Goal: Complete application form

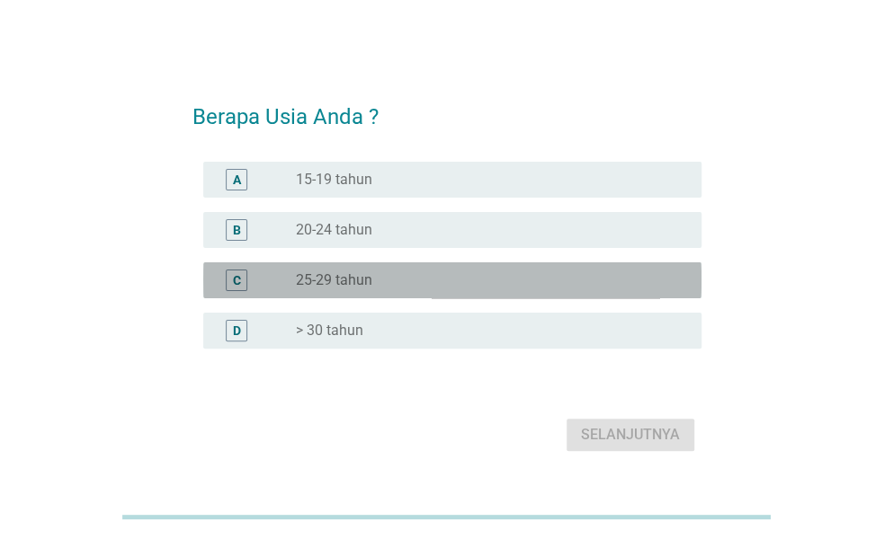
click at [337, 296] on div "C radio_button_unchecked 25-29 tahun" at bounding box center [452, 280] width 498 height 36
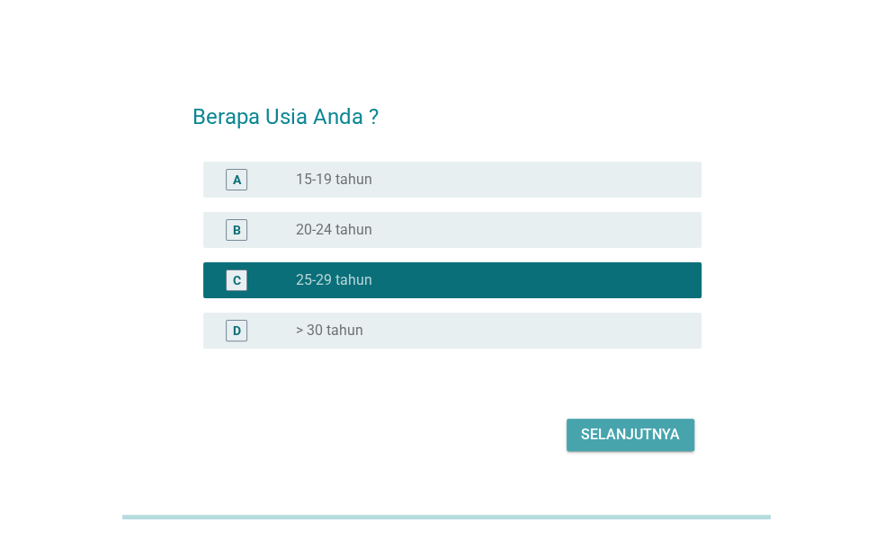
click at [642, 441] on div "Selanjutnya" at bounding box center [630, 435] width 99 height 22
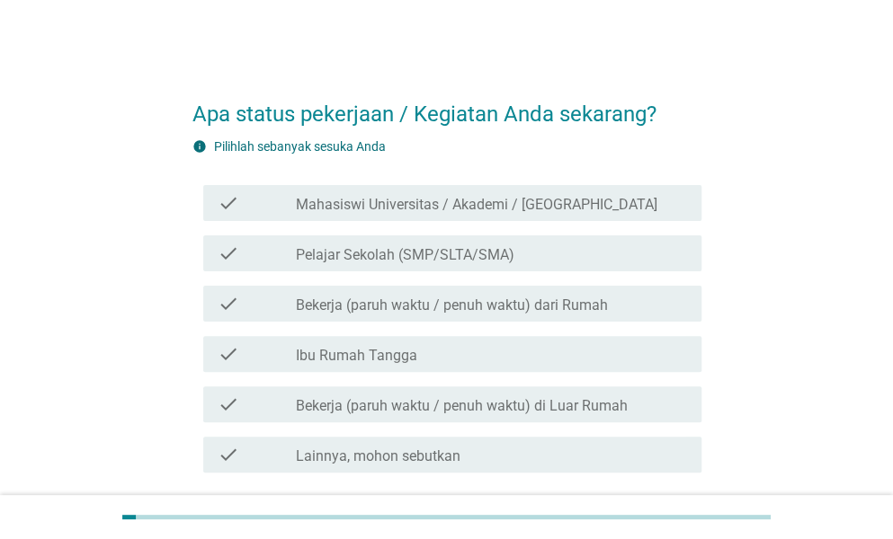
click at [374, 206] on label "Mahasiswi Universitas / Akademi / [GEOGRAPHIC_DATA]" at bounding box center [476, 205] width 361 height 18
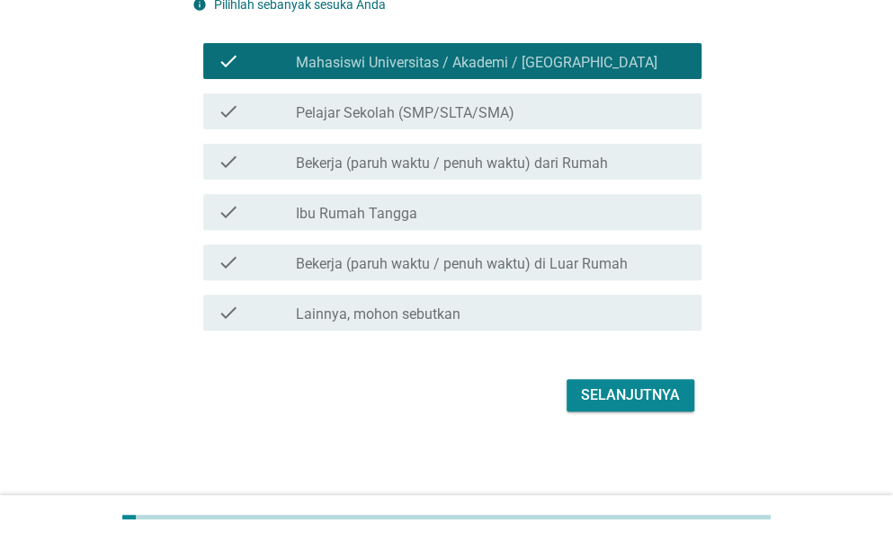
scroll to position [143, 0]
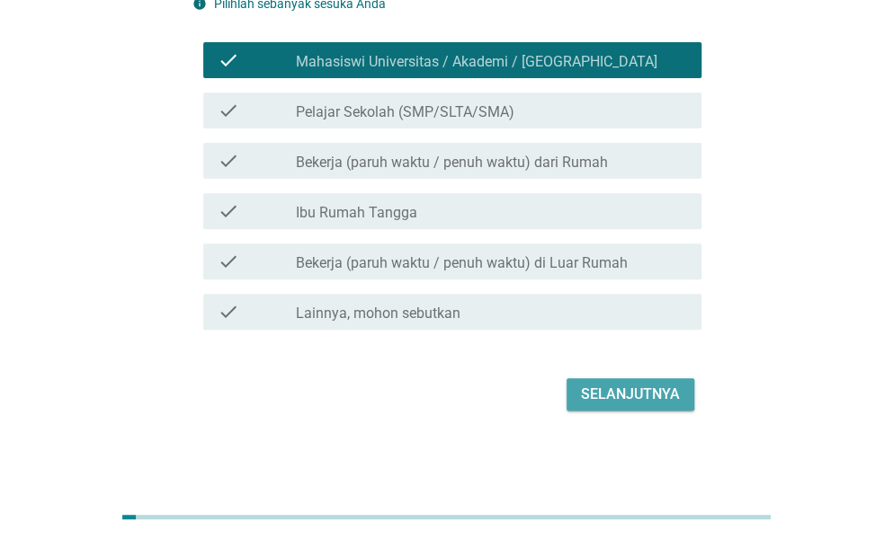
click at [591, 399] on div "Selanjutnya" at bounding box center [630, 395] width 99 height 22
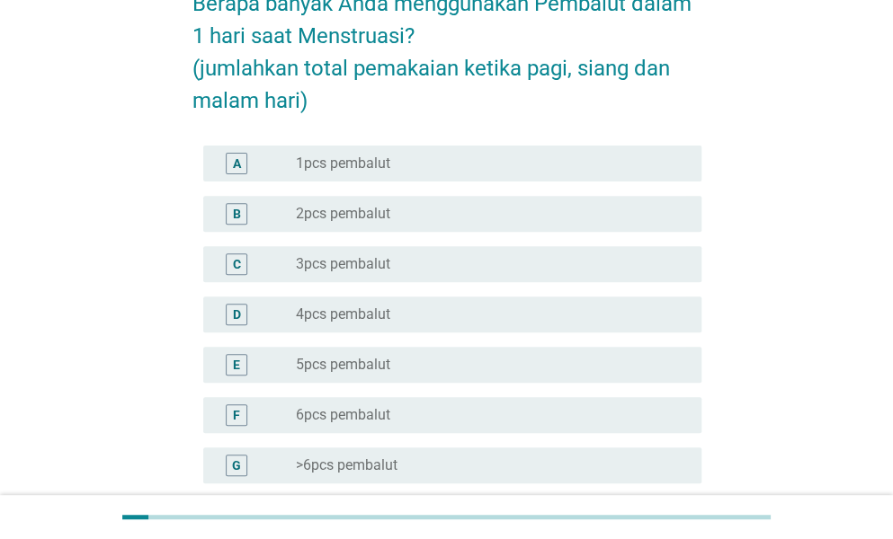
scroll to position [0, 0]
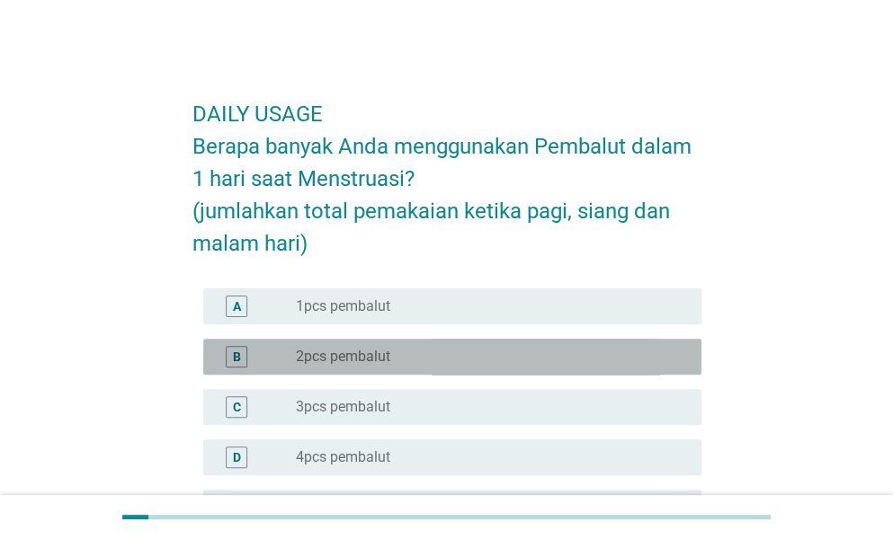
click at [413, 346] on div "radio_button_unchecked 2pcs pembalut" at bounding box center [491, 357] width 391 height 22
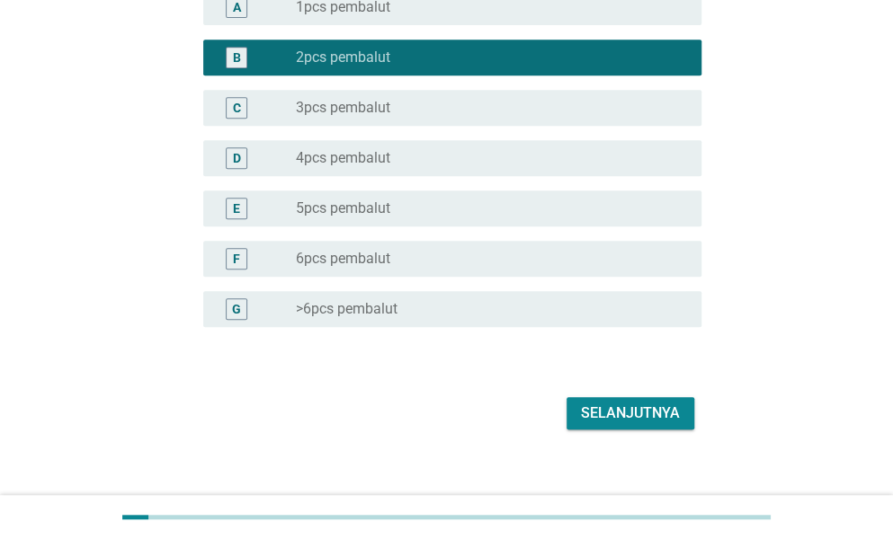
scroll to position [318, 0]
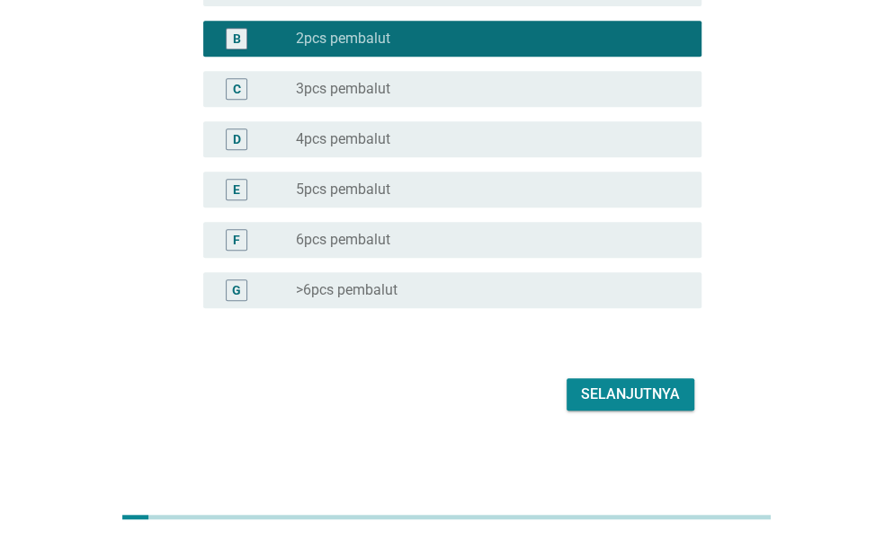
click at [654, 386] on div "Selanjutnya" at bounding box center [630, 395] width 99 height 22
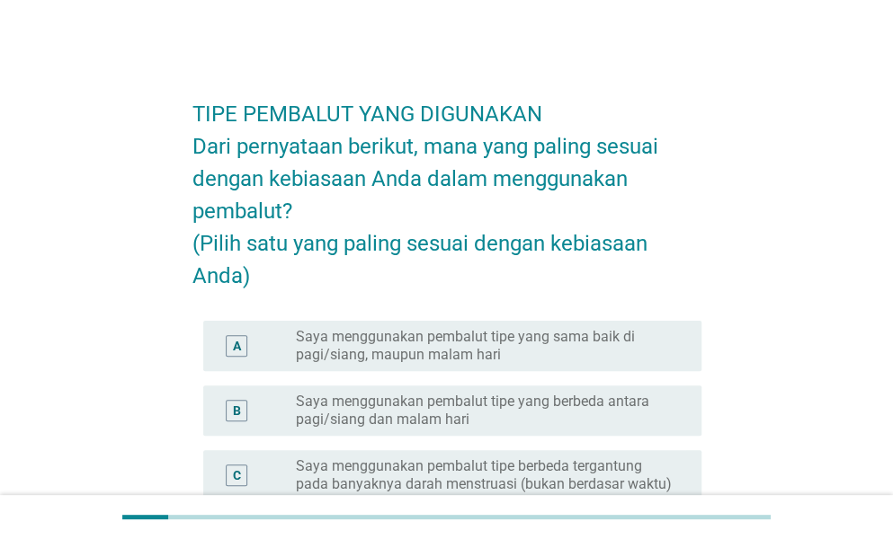
click at [431, 364] on label "Saya menggunakan pembalut tipe yang sama baik di pagi/siang, maupun malam hari" at bounding box center [484, 346] width 377 height 36
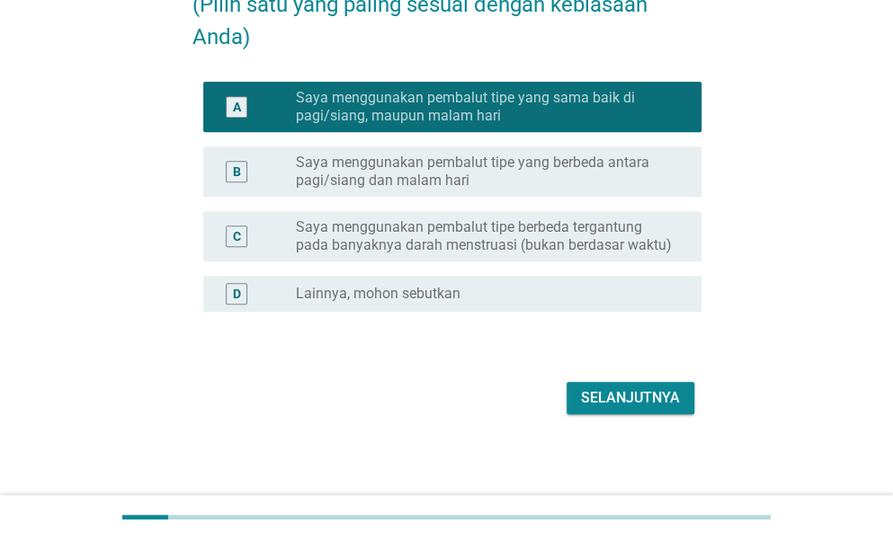
scroll to position [244, 0]
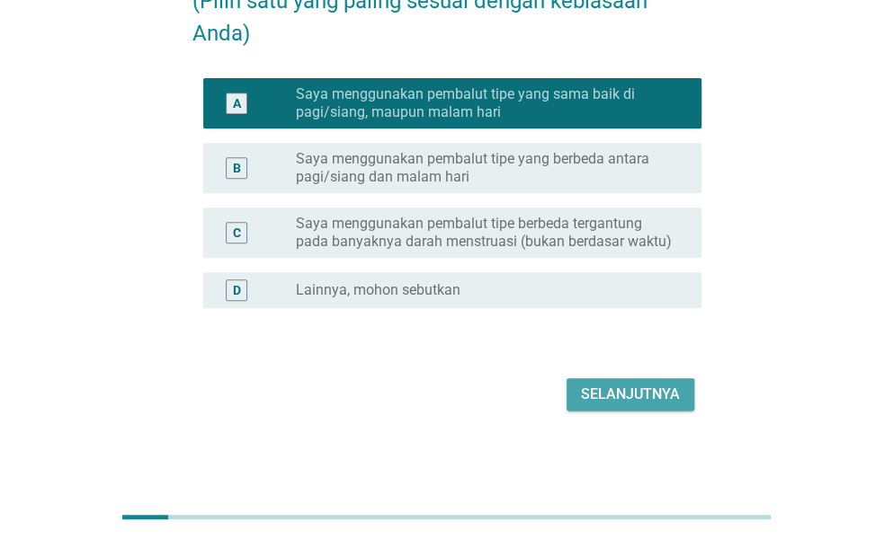
click at [625, 405] on div "Selanjutnya" at bounding box center [630, 395] width 99 height 22
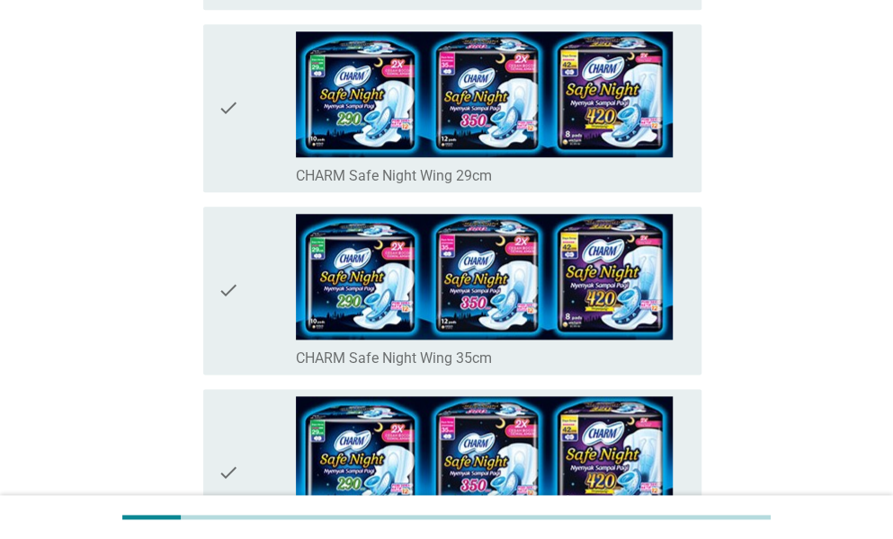
scroll to position [677, 0]
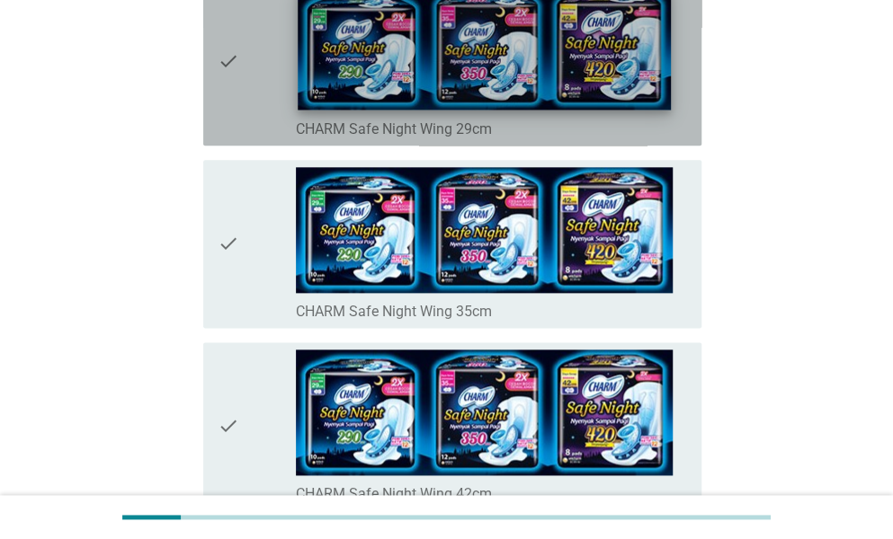
click at [398, 58] on img at bounding box center [484, 47] width 373 height 125
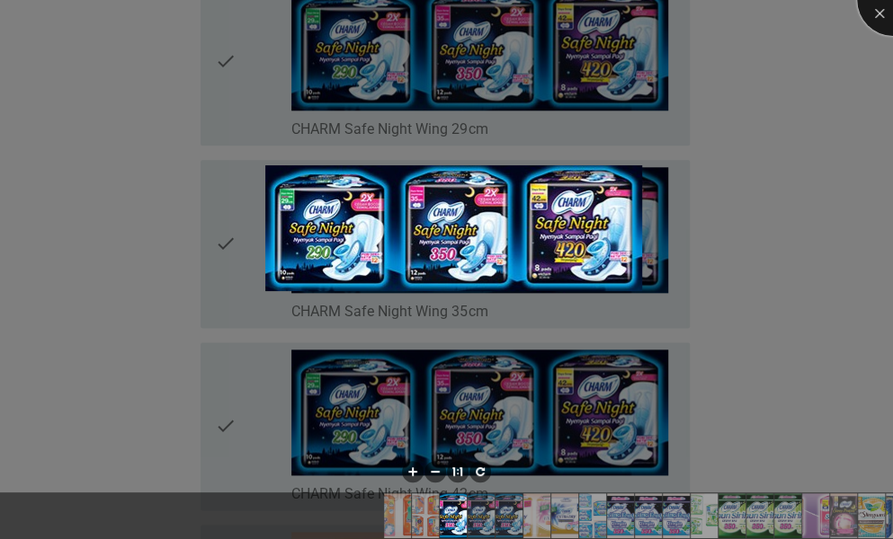
click at [869, 10] on div at bounding box center [893, 0] width 72 height 72
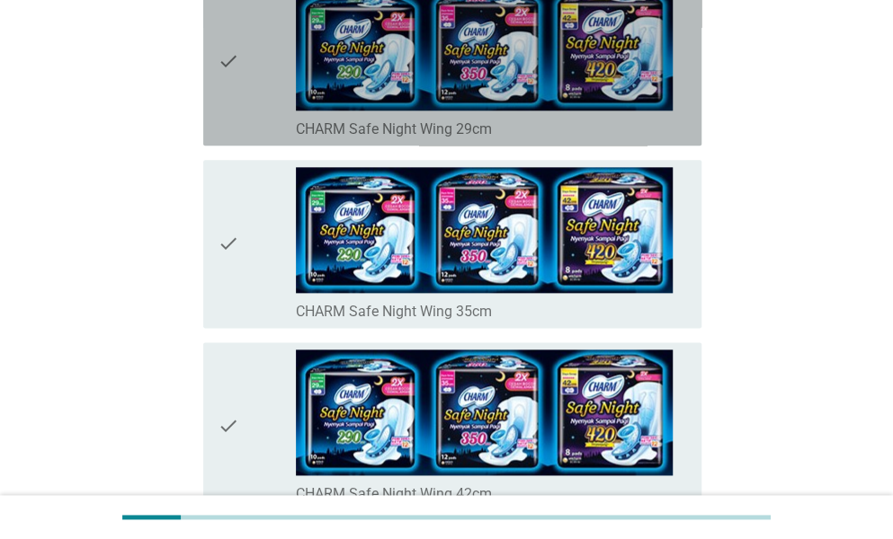
click at [226, 64] on icon "check" at bounding box center [229, 62] width 22 height 154
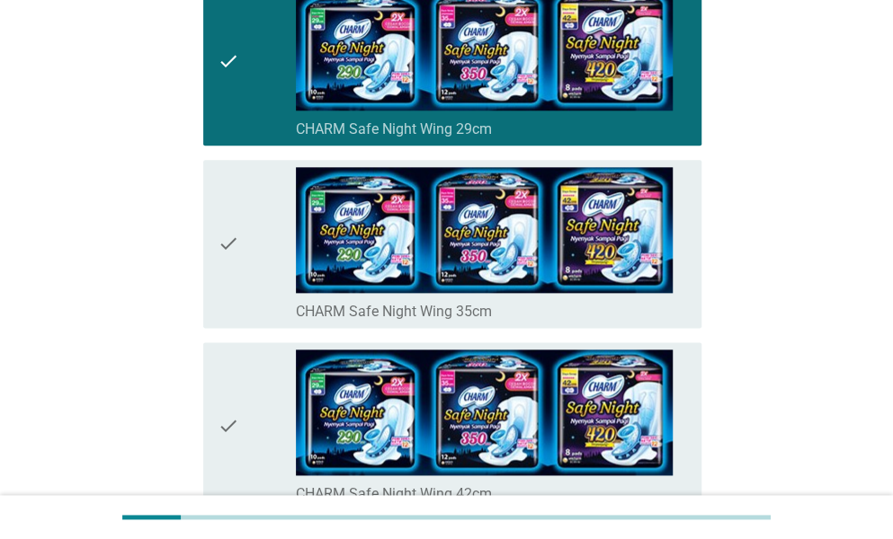
click at [225, 256] on icon "check" at bounding box center [229, 244] width 22 height 154
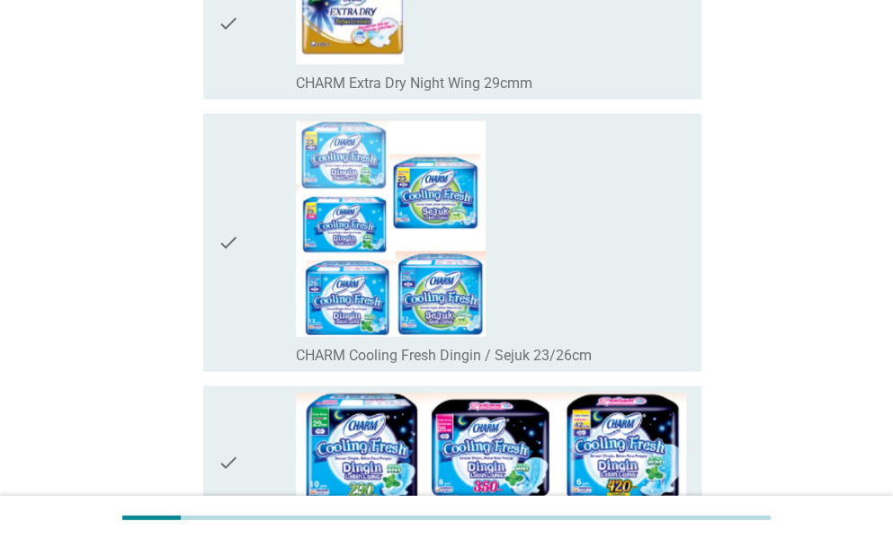
scroll to position [1557, 0]
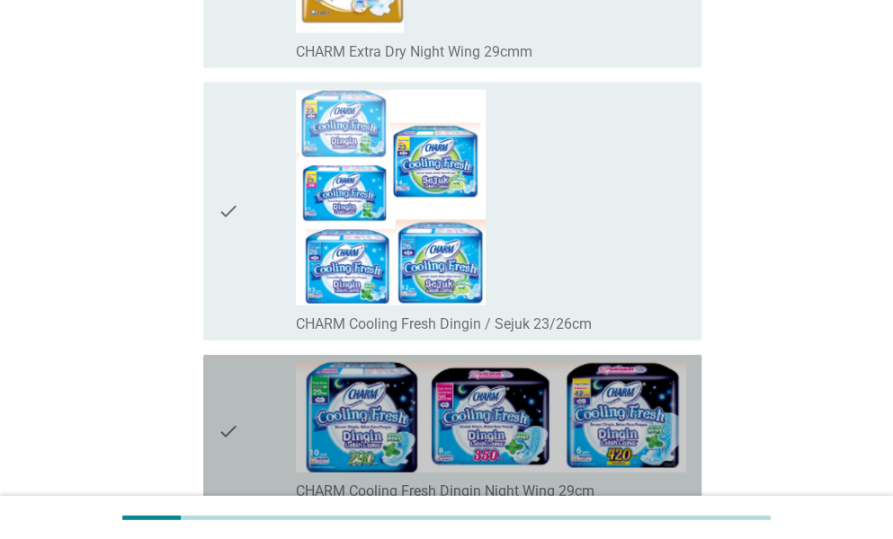
click at [228, 413] on icon "check" at bounding box center [229, 431] width 22 height 138
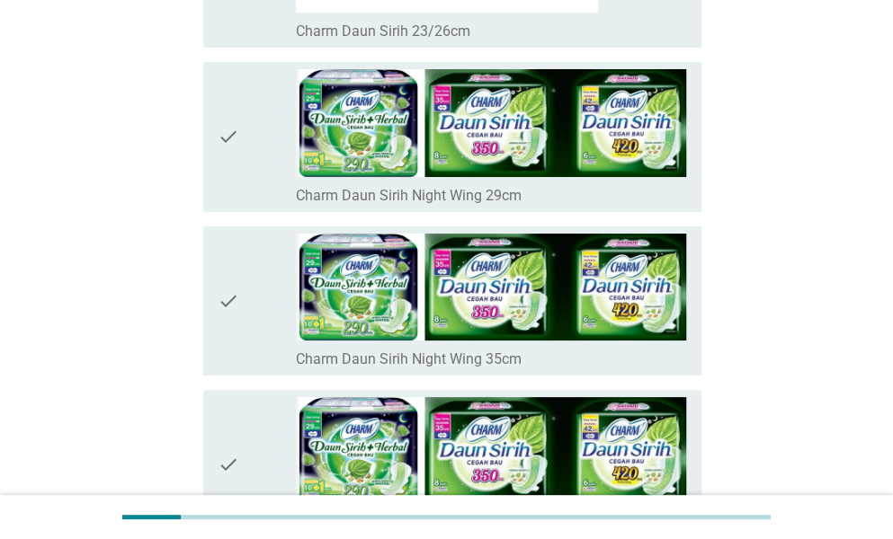
scroll to position [2654, 0]
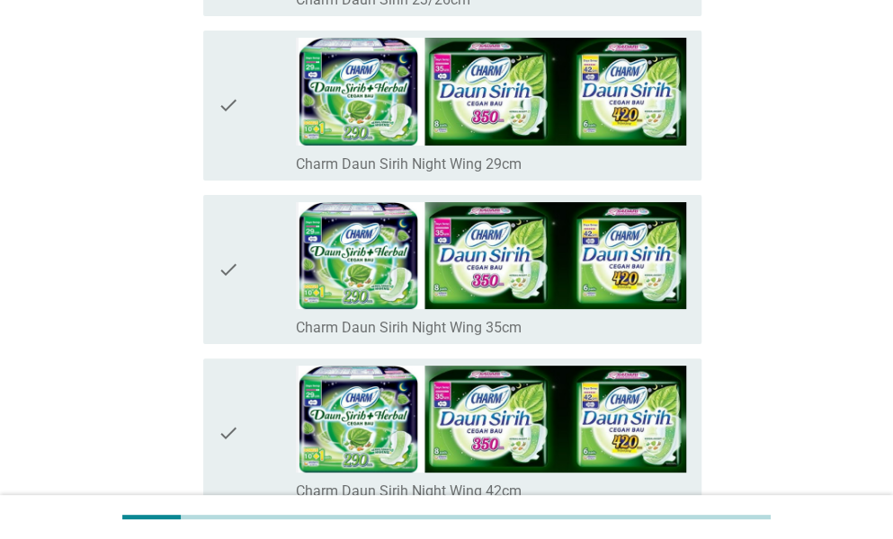
click at [226, 103] on icon "check" at bounding box center [229, 105] width 22 height 135
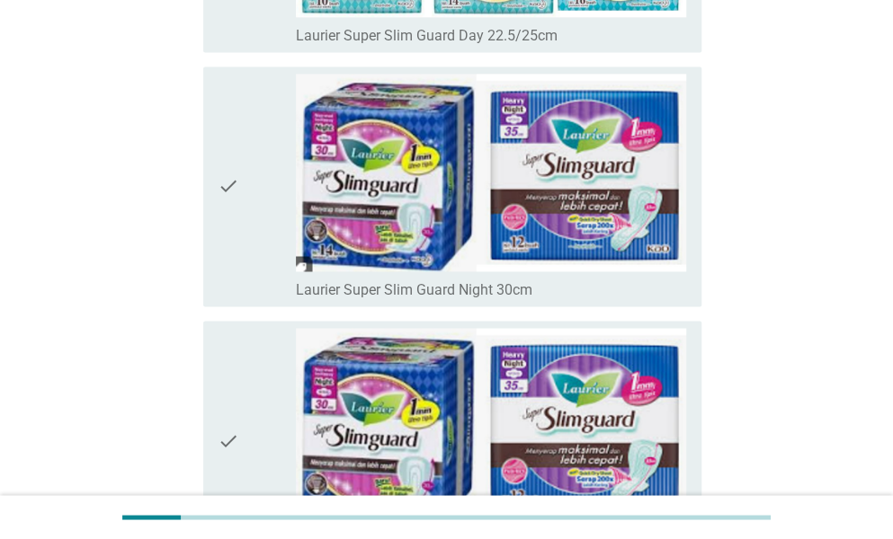
scroll to position [3628, 0]
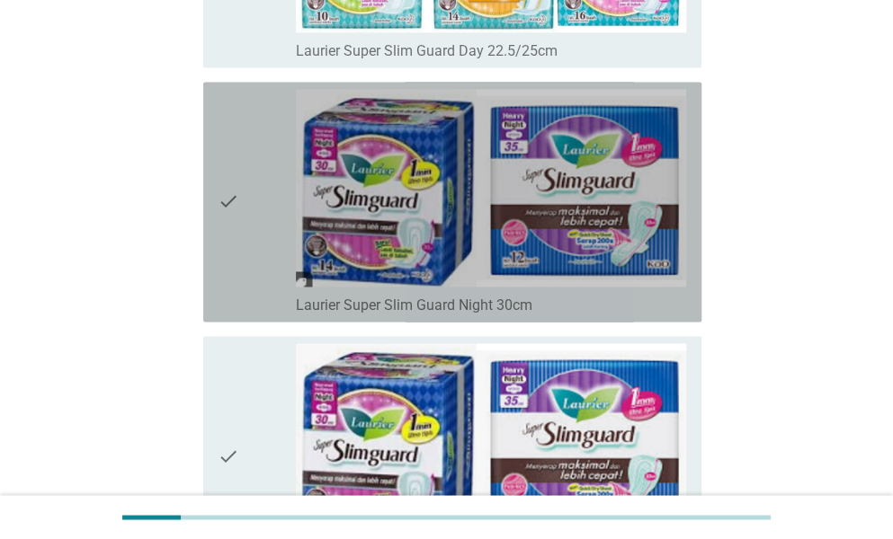
click at [203, 189] on div "check check_box_outline_blank Laurier Super Slim Guard Night 30cm" at bounding box center [452, 202] width 498 height 240
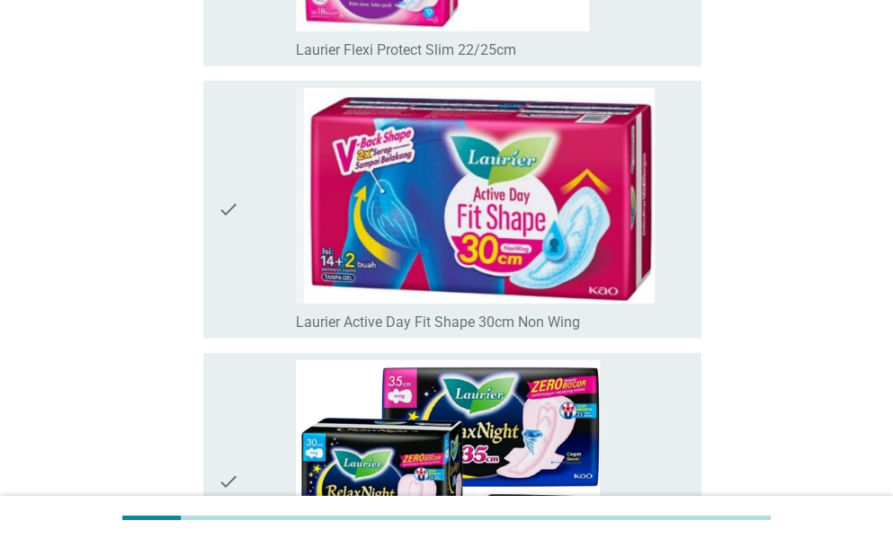
scroll to position [4631, 0]
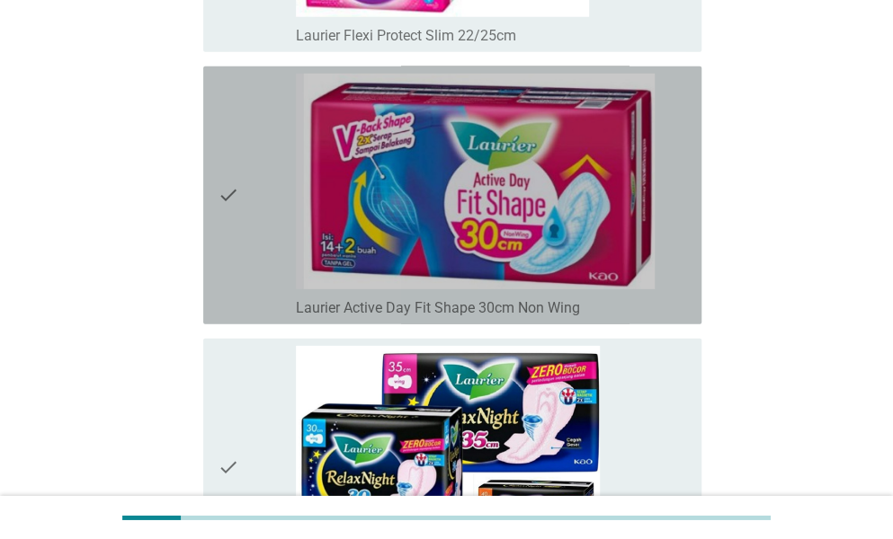
click at [218, 194] on icon "check" at bounding box center [229, 196] width 22 height 244
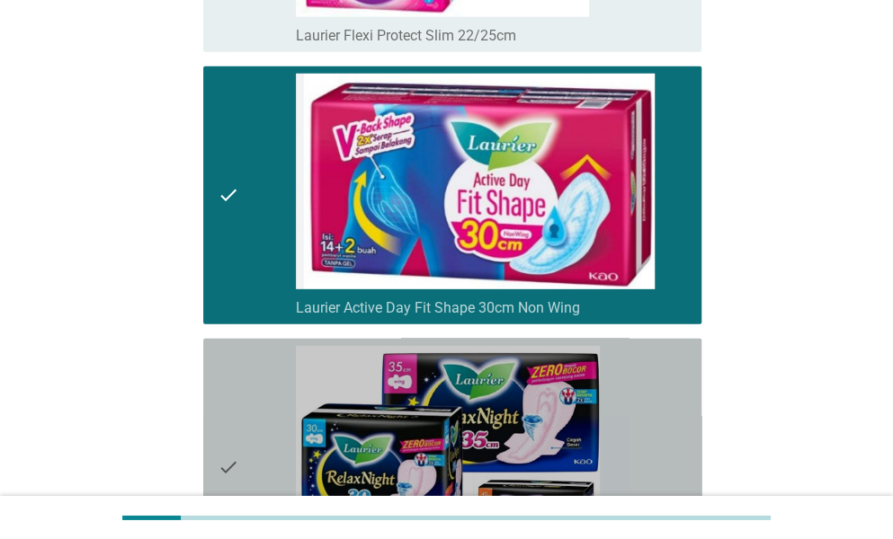
click at [224, 454] on icon "check" at bounding box center [229, 468] width 22 height 244
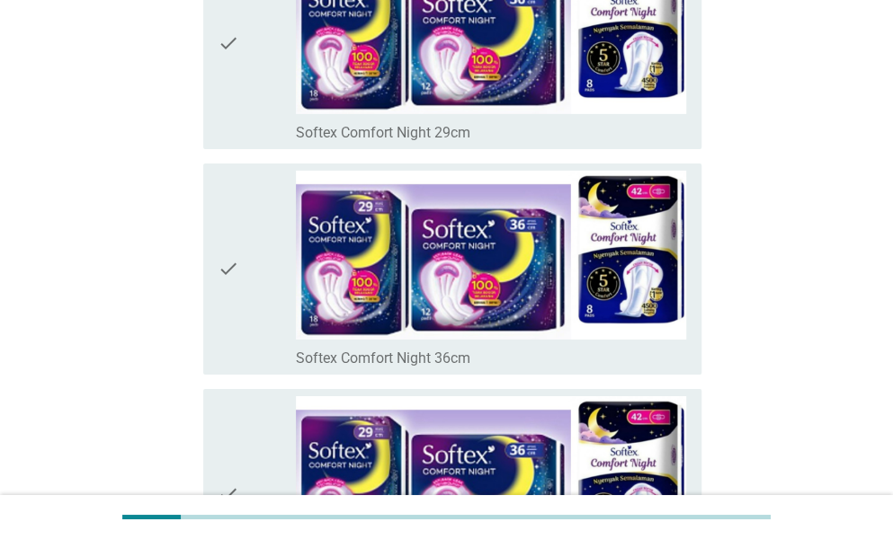
scroll to position [7631, 0]
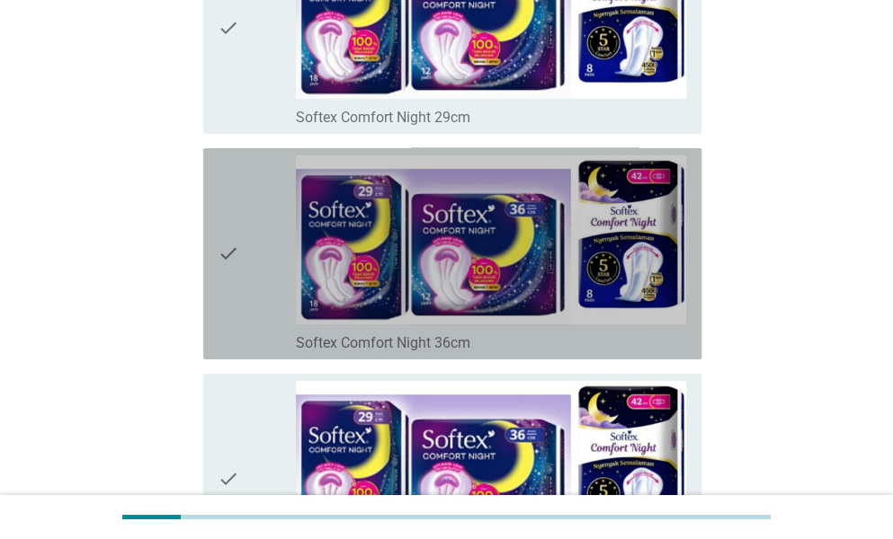
drag, startPoint x: 228, startPoint y: 263, endPoint x: 228, endPoint y: 227, distance: 36.0
click at [228, 227] on icon "check" at bounding box center [229, 254] width 22 height 197
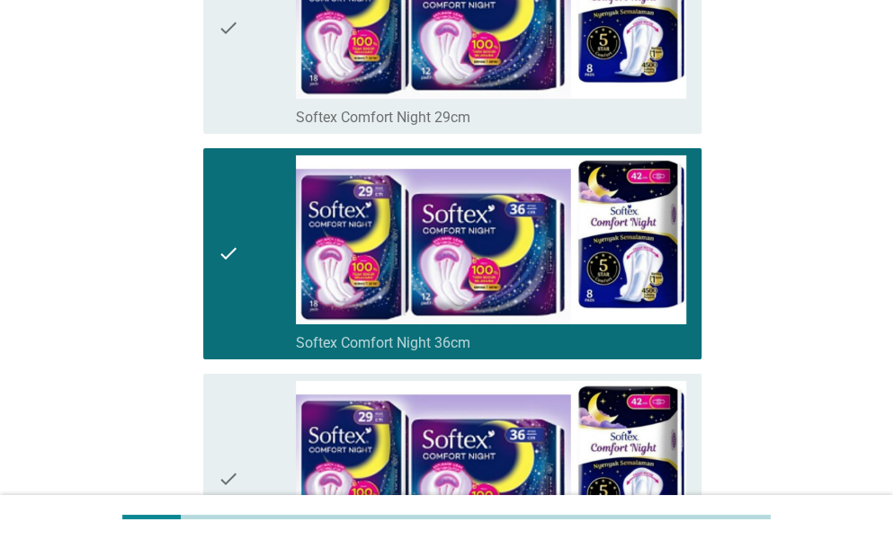
click at [228, 227] on icon "check" at bounding box center [229, 254] width 22 height 197
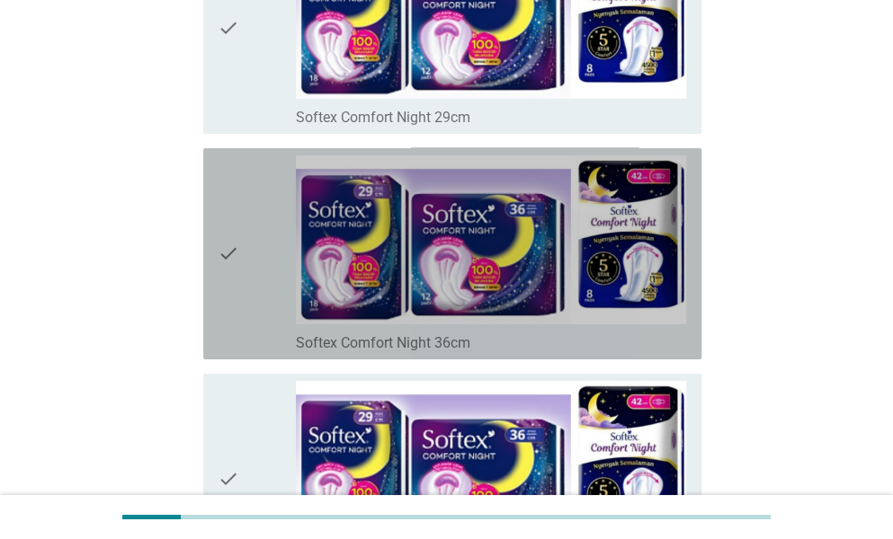
click at [228, 227] on icon "check" at bounding box center [229, 254] width 22 height 197
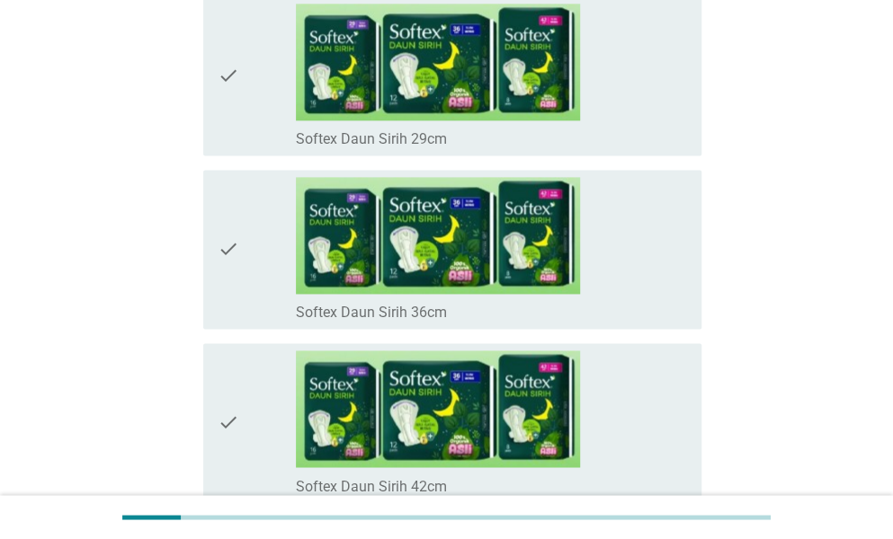
scroll to position [8932, 0]
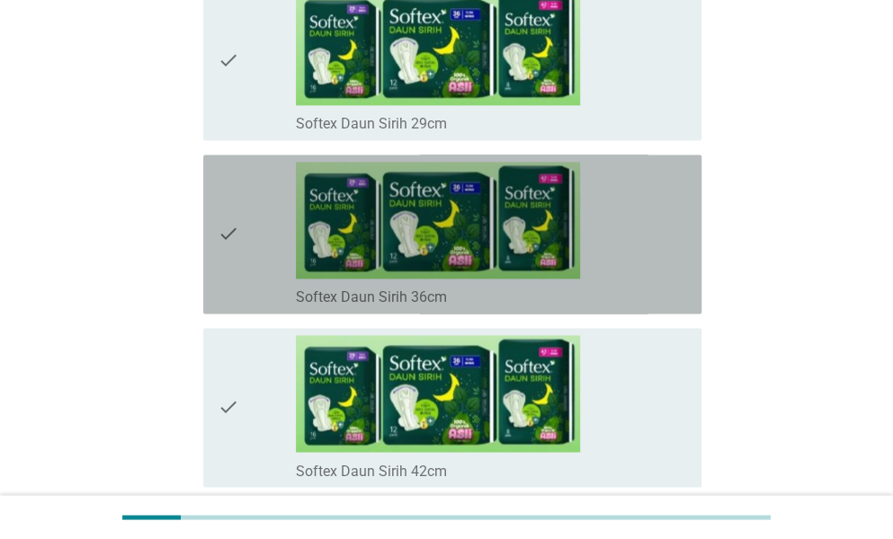
click at [226, 226] on icon "check" at bounding box center [229, 234] width 22 height 145
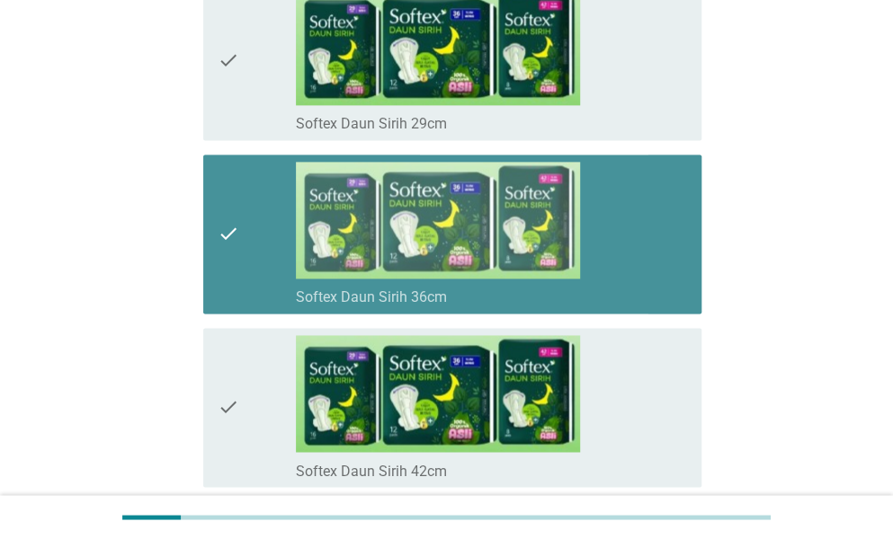
click at [223, 216] on icon "check" at bounding box center [229, 234] width 22 height 145
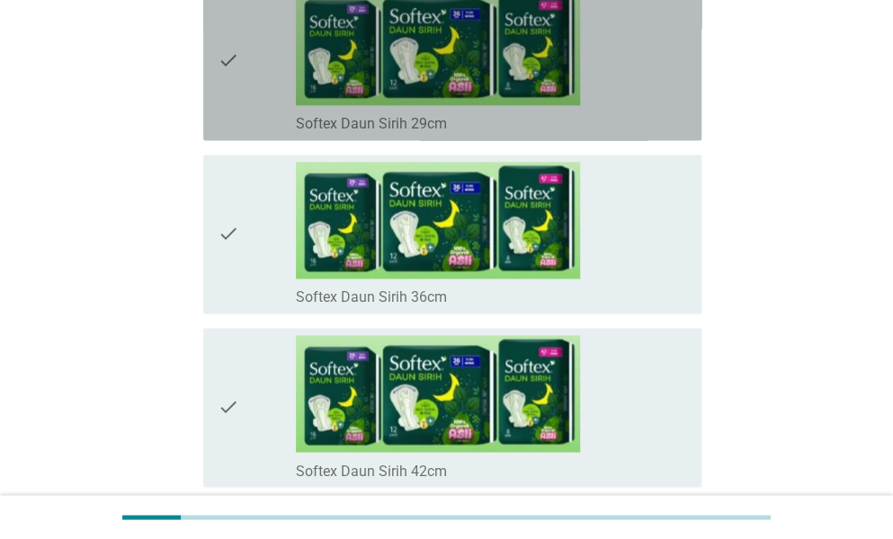
click at [232, 44] on icon "check" at bounding box center [229, 60] width 22 height 145
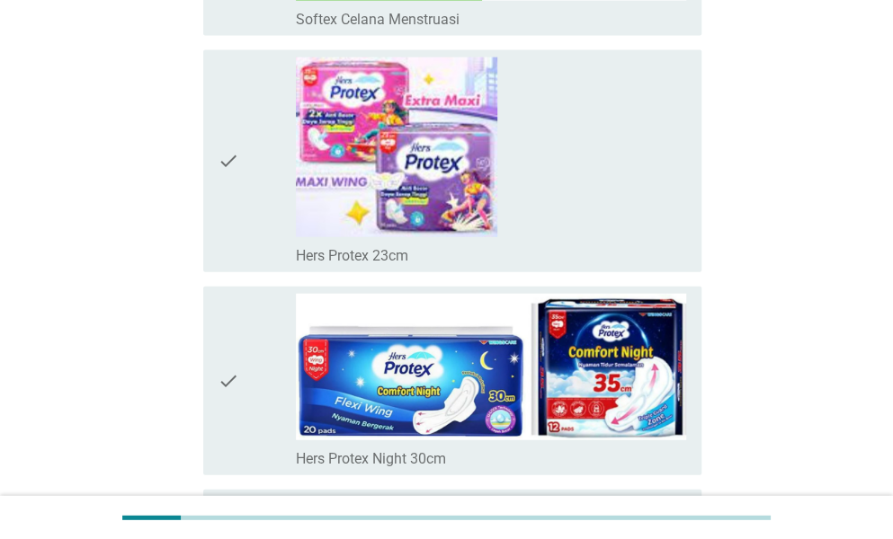
scroll to position [9672, 0]
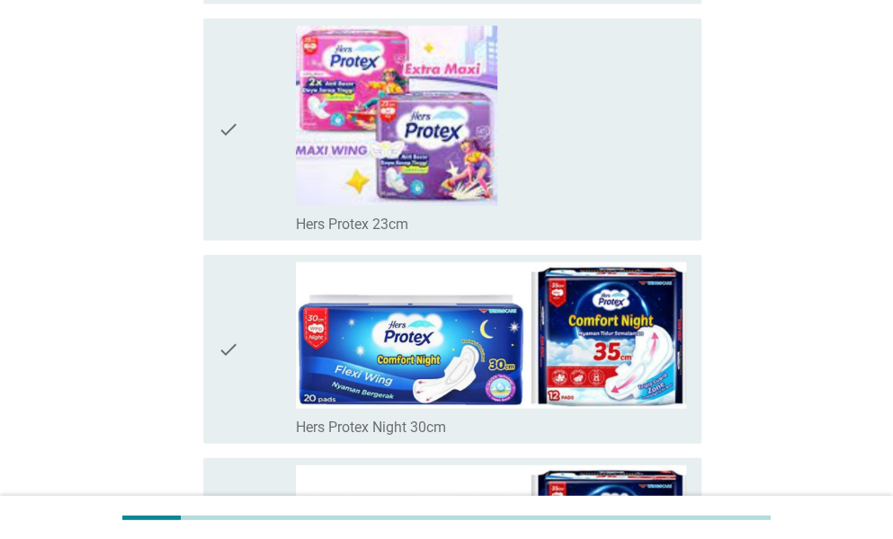
click at [227, 337] on icon "check" at bounding box center [229, 349] width 22 height 174
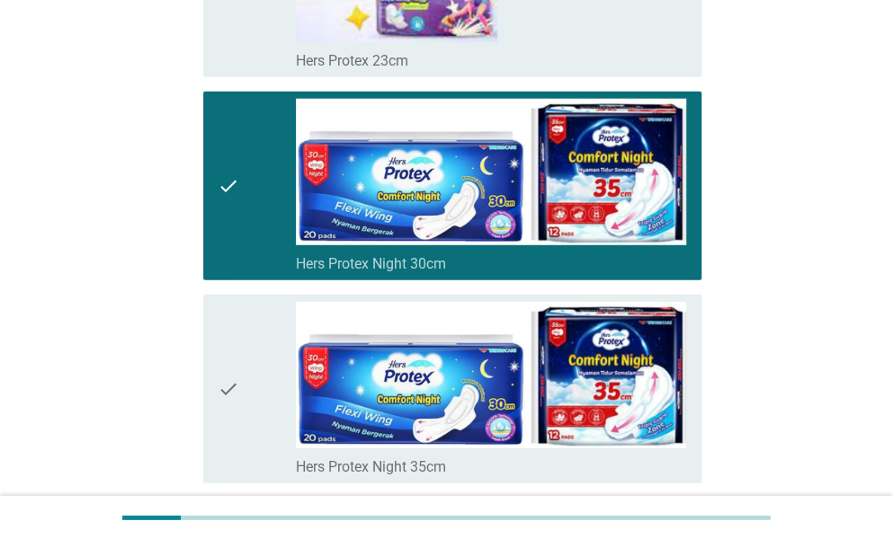
scroll to position [9851, 0]
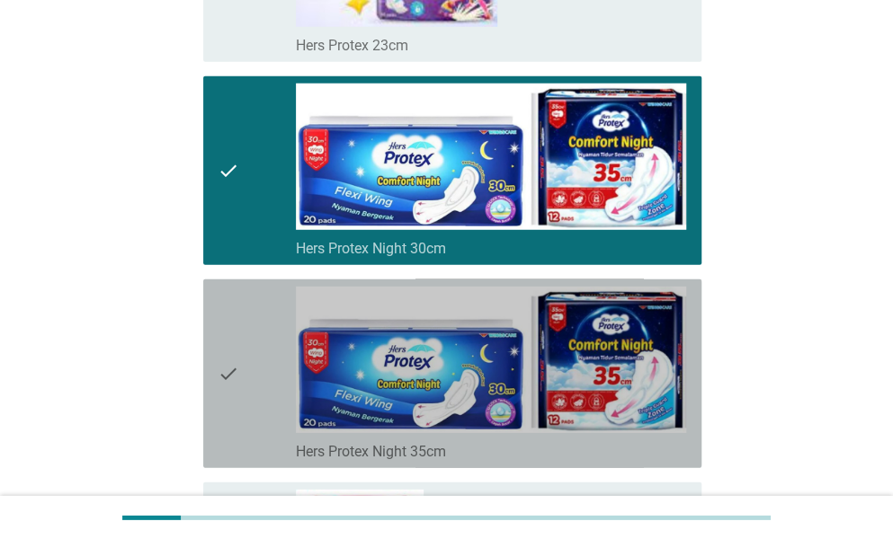
click at [236, 362] on icon "check" at bounding box center [229, 374] width 22 height 174
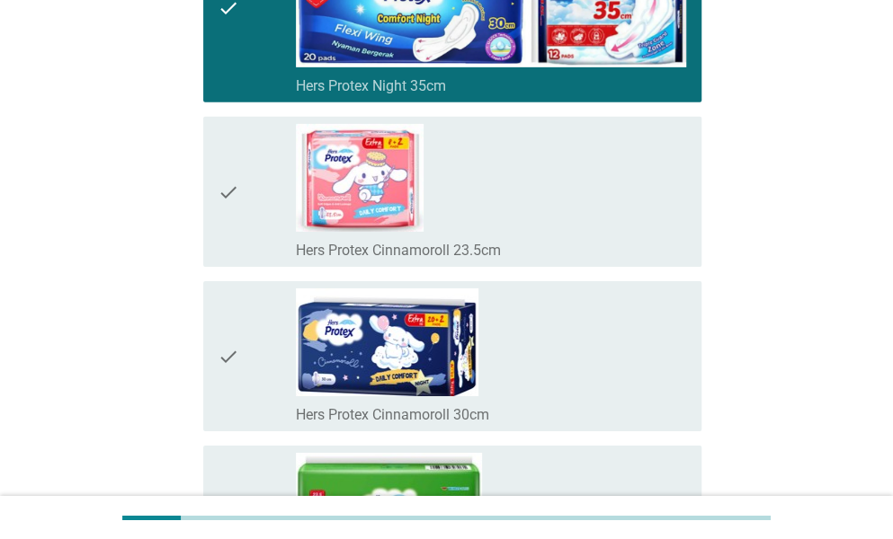
scroll to position [10200, 0]
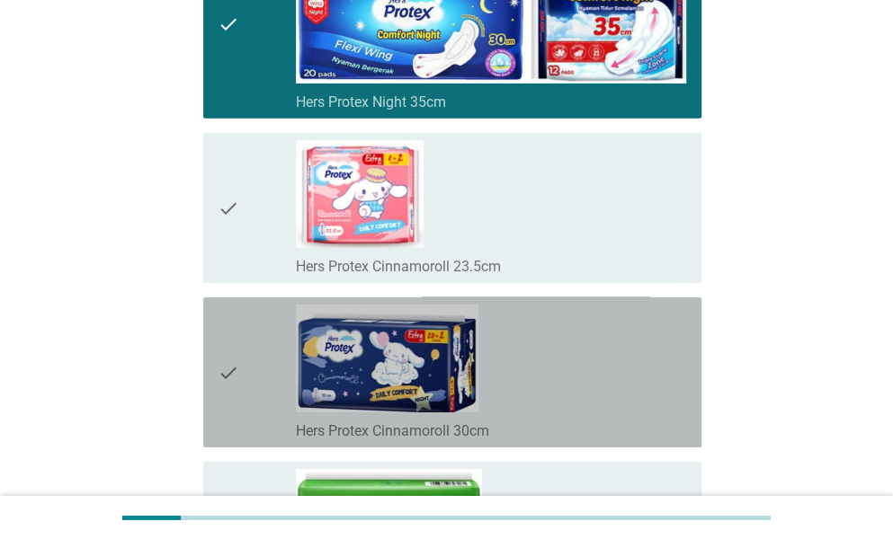
click at [221, 351] on icon "check" at bounding box center [229, 373] width 22 height 136
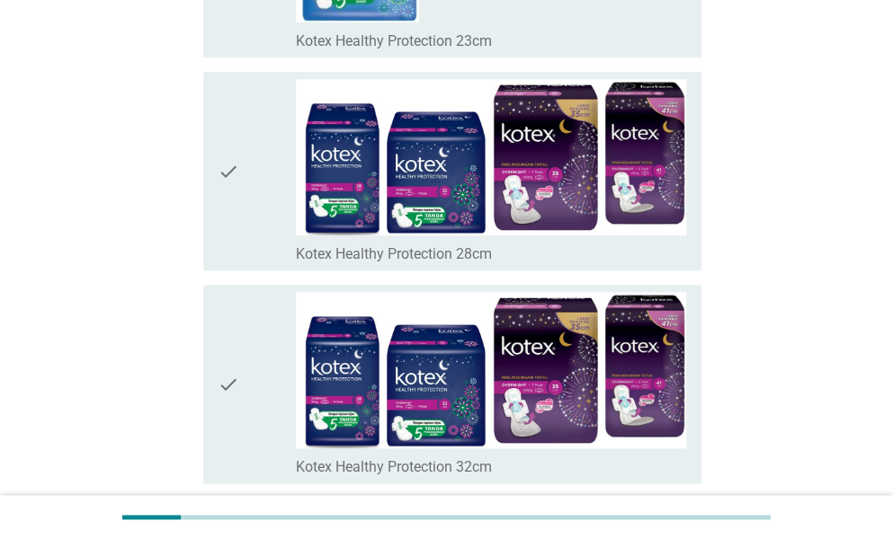
scroll to position [11282, 0]
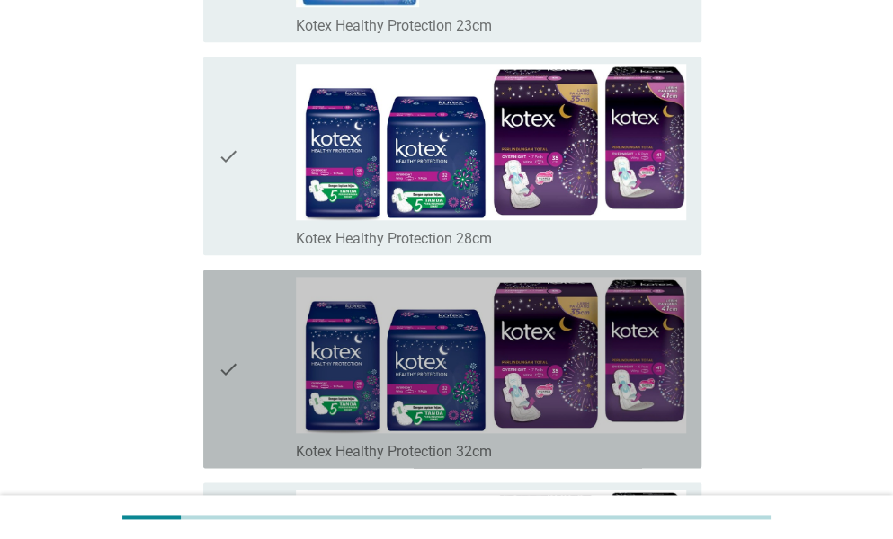
click at [234, 359] on icon "check" at bounding box center [229, 369] width 22 height 184
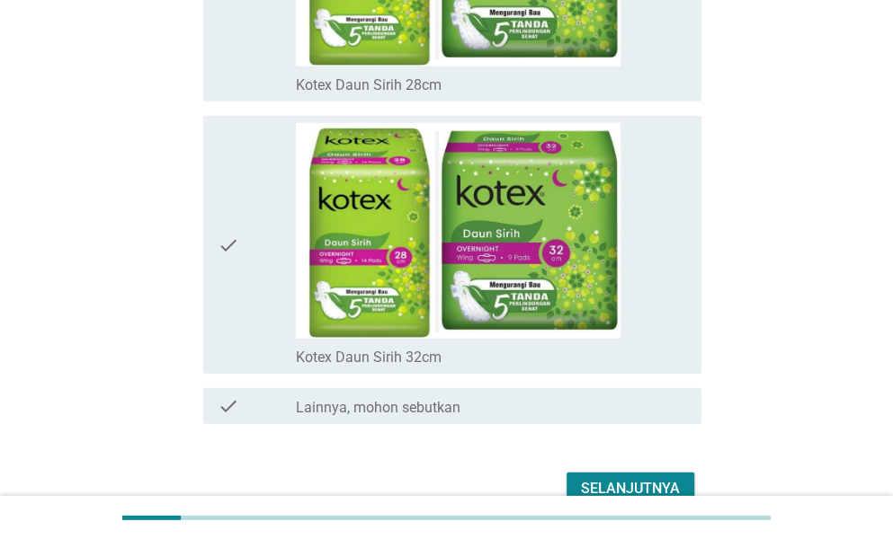
scroll to position [12626, 0]
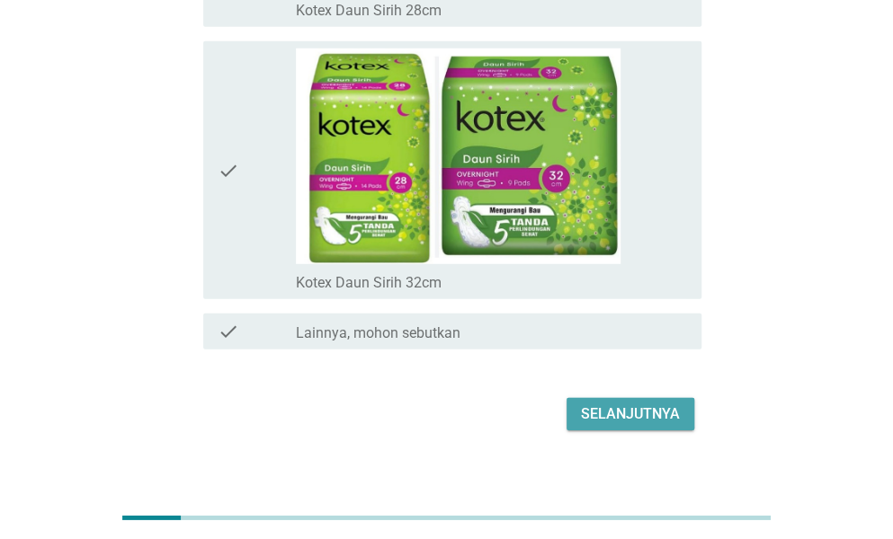
click at [665, 404] on div "Selanjutnya" at bounding box center [630, 415] width 99 height 22
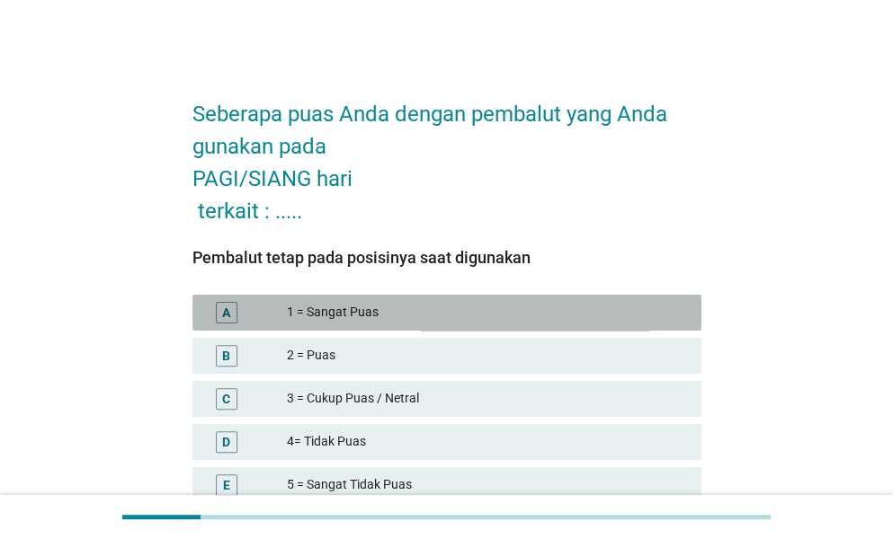
click at [597, 298] on div "A 1 = Sangat Puas" at bounding box center [446, 313] width 509 height 36
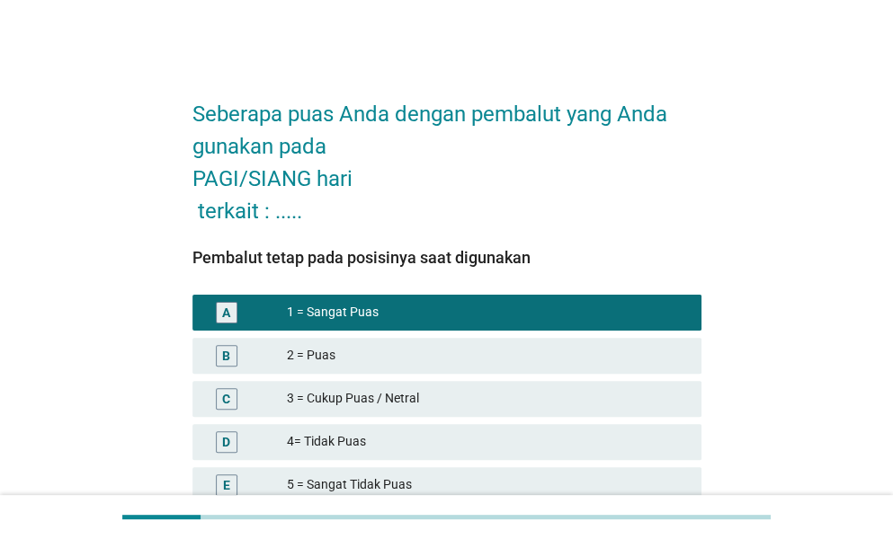
click at [889, 392] on div "Seberapa puas Anda dengan pembalut yang Anda gunakan pada PAGI/SIANG hari terka…" at bounding box center [446, 327] width 893 height 654
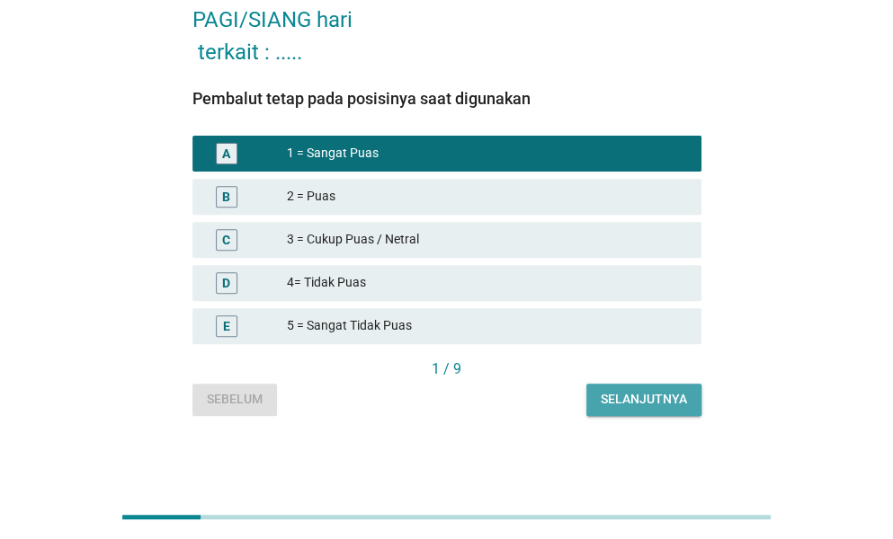
click at [671, 402] on div "Selanjutnya" at bounding box center [643, 399] width 86 height 19
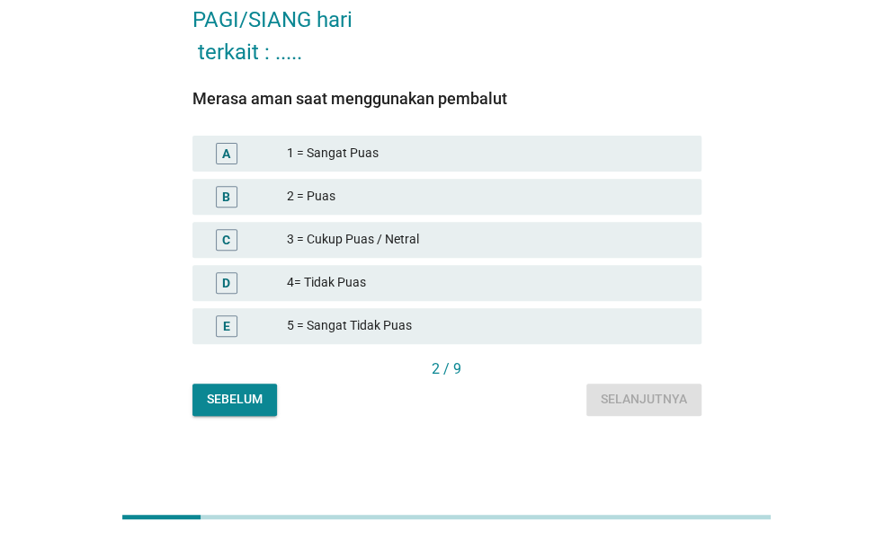
scroll to position [0, 0]
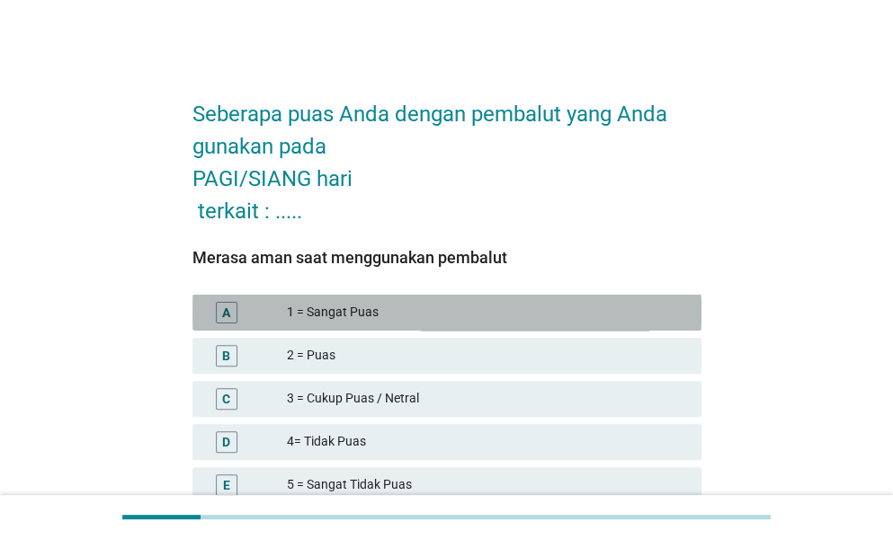
click at [534, 295] on div "A 1 = Sangat Puas" at bounding box center [446, 313] width 509 height 36
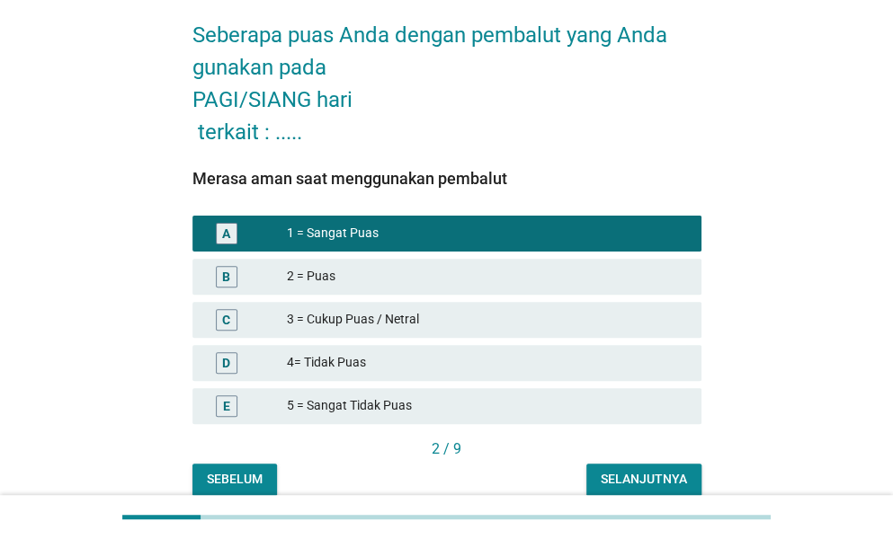
scroll to position [159, 0]
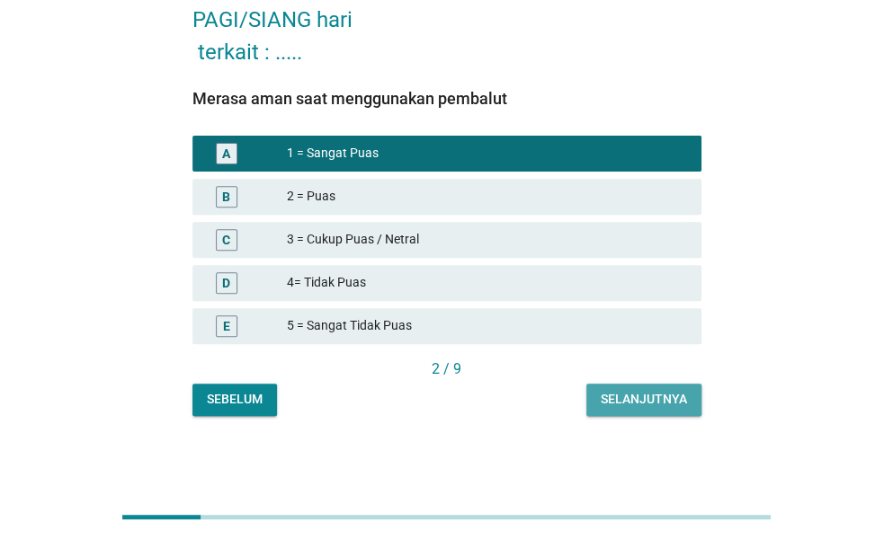
click at [658, 404] on div "Selanjutnya" at bounding box center [643, 399] width 86 height 19
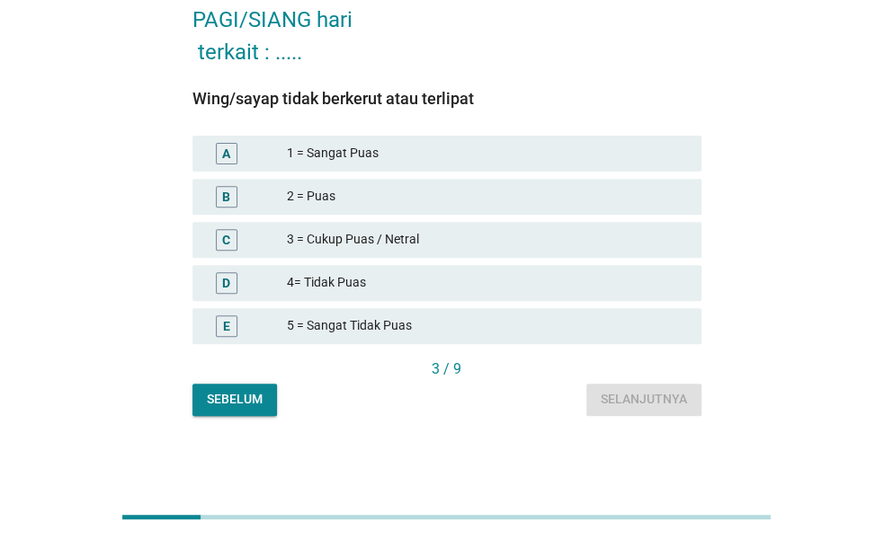
scroll to position [0, 0]
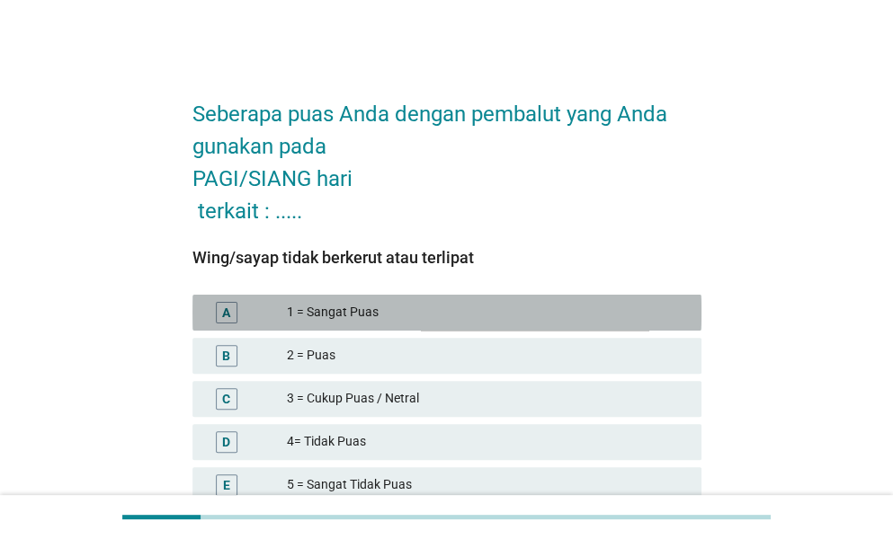
click at [476, 302] on div "1 = Sangat Puas" at bounding box center [487, 313] width 400 height 22
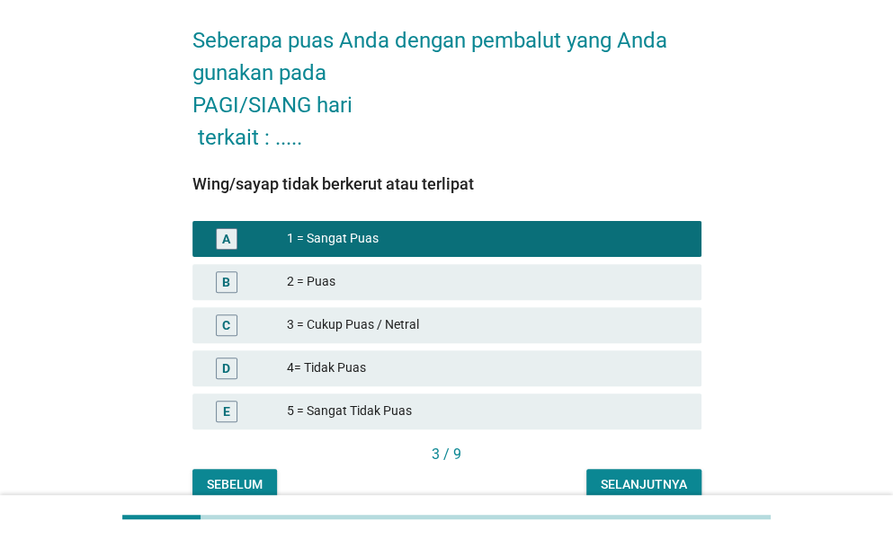
scroll to position [159, 0]
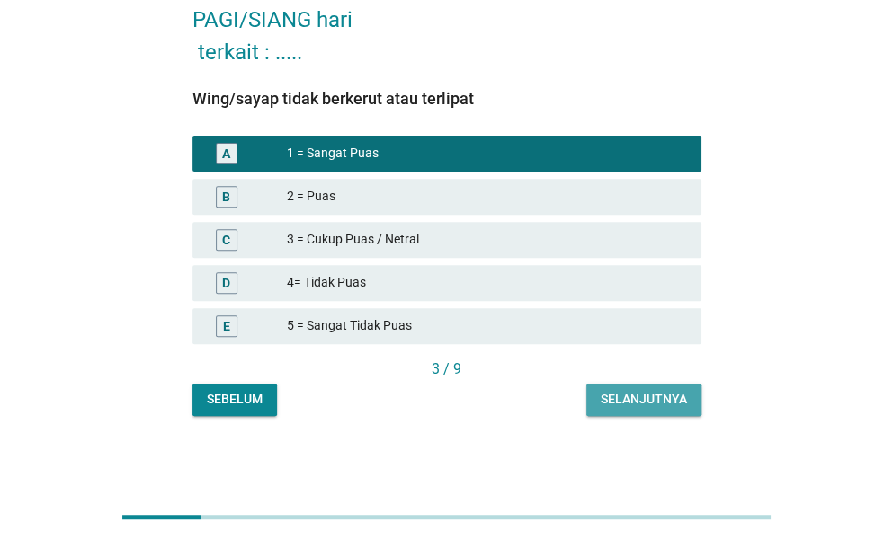
click at [640, 406] on div "Selanjutnya" at bounding box center [643, 399] width 86 height 19
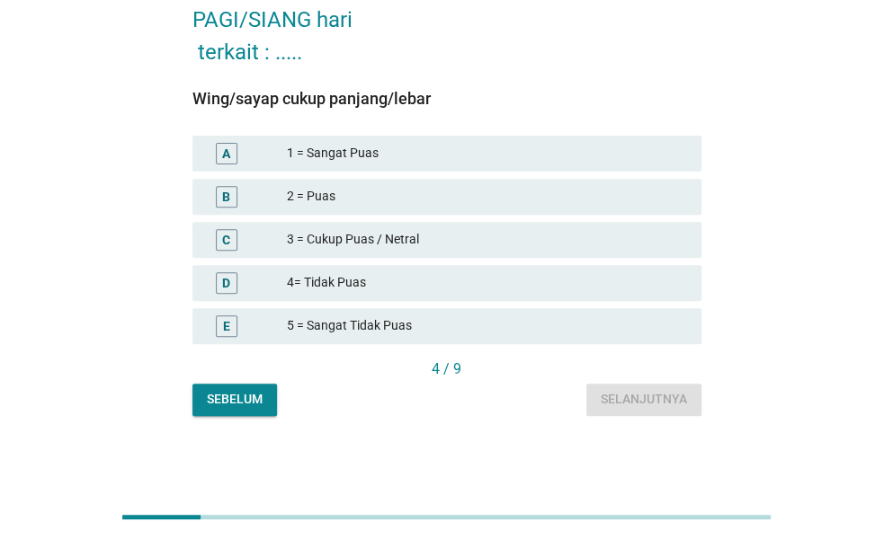
scroll to position [0, 0]
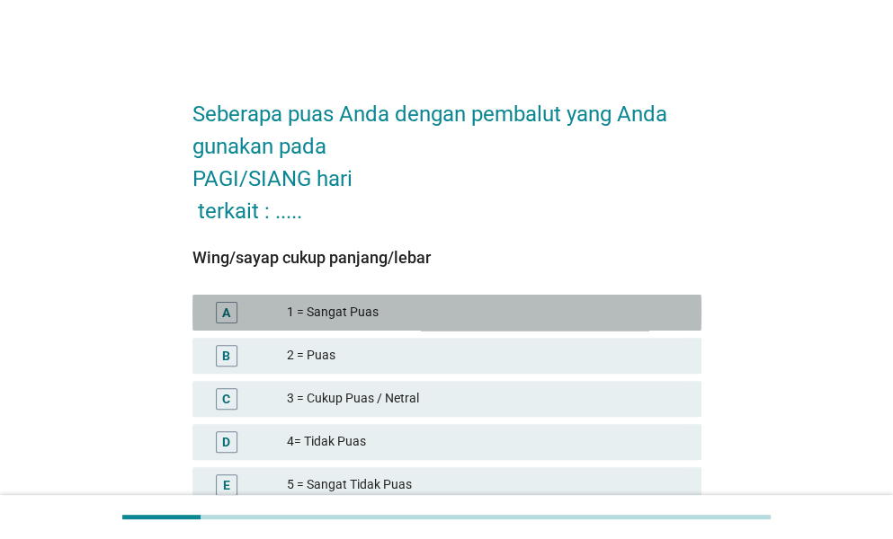
click at [505, 322] on div "1 = Sangat Puas" at bounding box center [487, 313] width 400 height 22
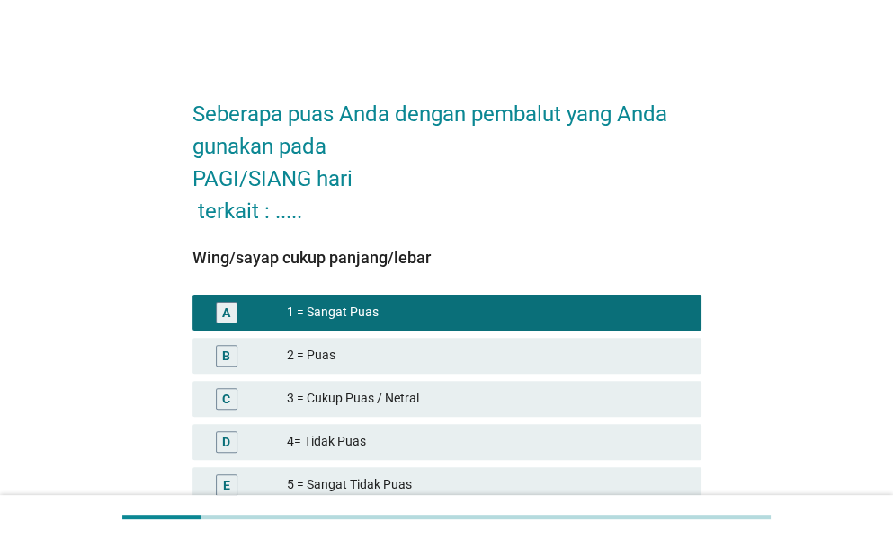
scroll to position [159, 0]
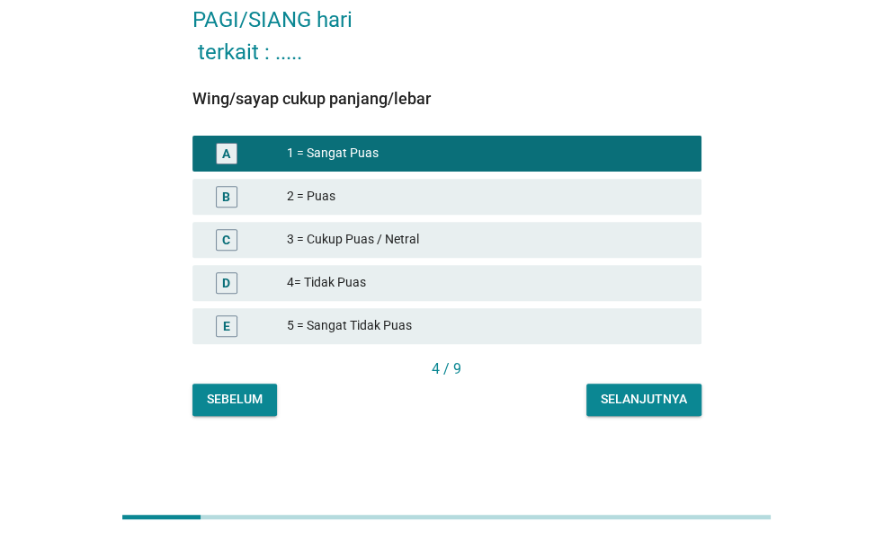
click at [665, 402] on div "Selanjutnya" at bounding box center [643, 399] width 86 height 19
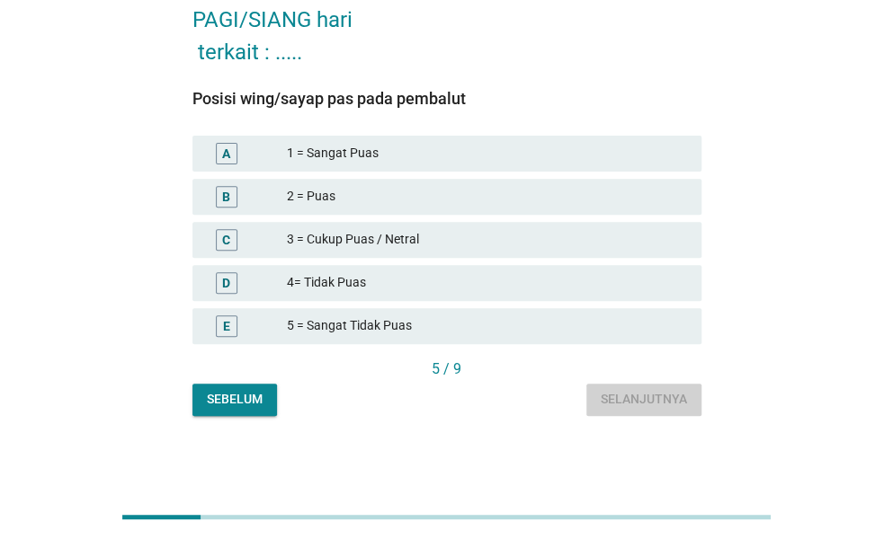
scroll to position [0, 0]
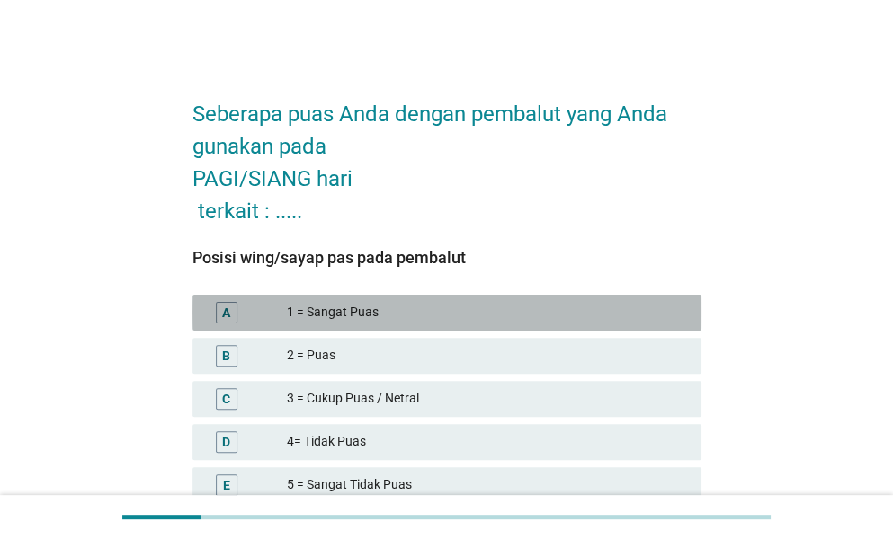
click at [588, 317] on div "1 = Sangat Puas" at bounding box center [487, 313] width 400 height 22
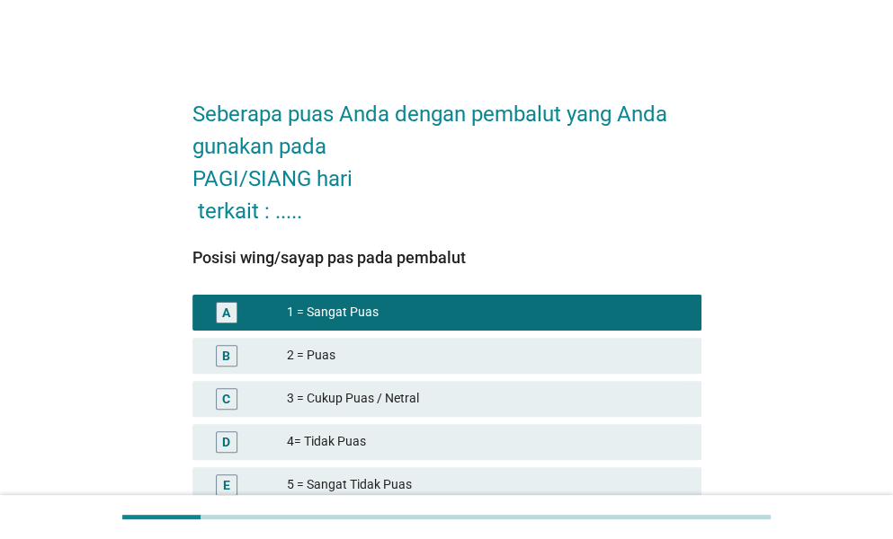
scroll to position [159, 0]
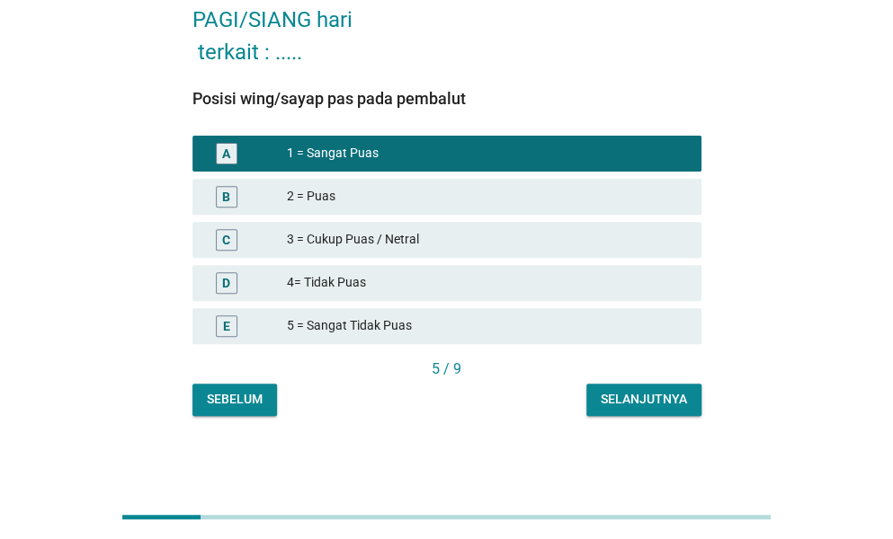
click at [665, 400] on div "Selanjutnya" at bounding box center [643, 399] width 86 height 19
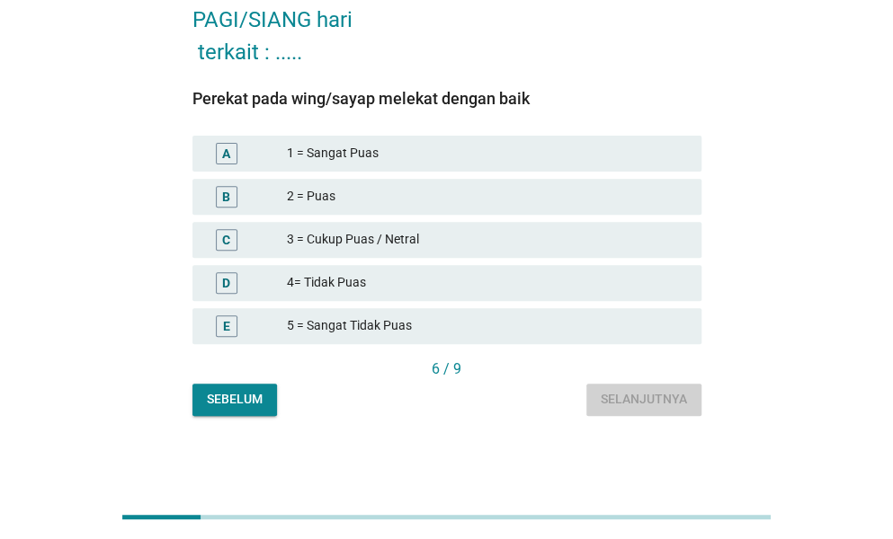
scroll to position [0, 0]
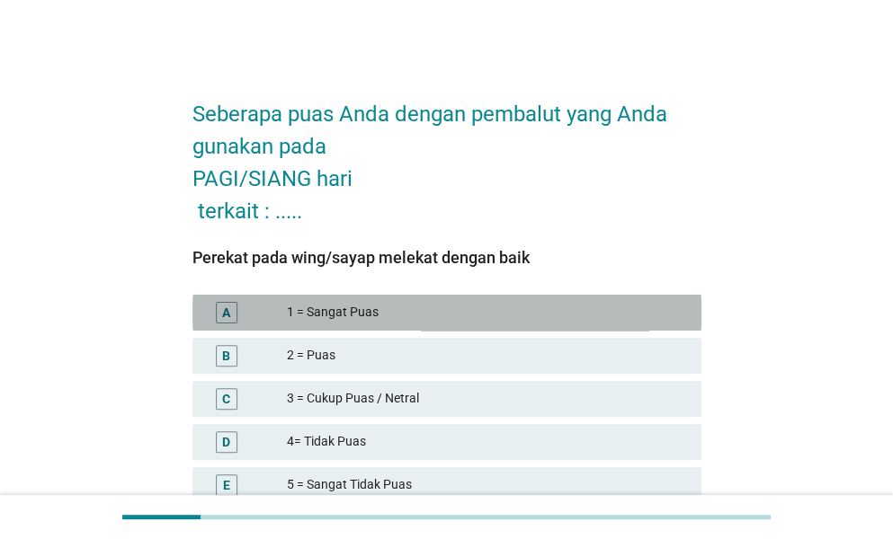
click at [523, 317] on div "1 = Sangat Puas" at bounding box center [487, 313] width 400 height 22
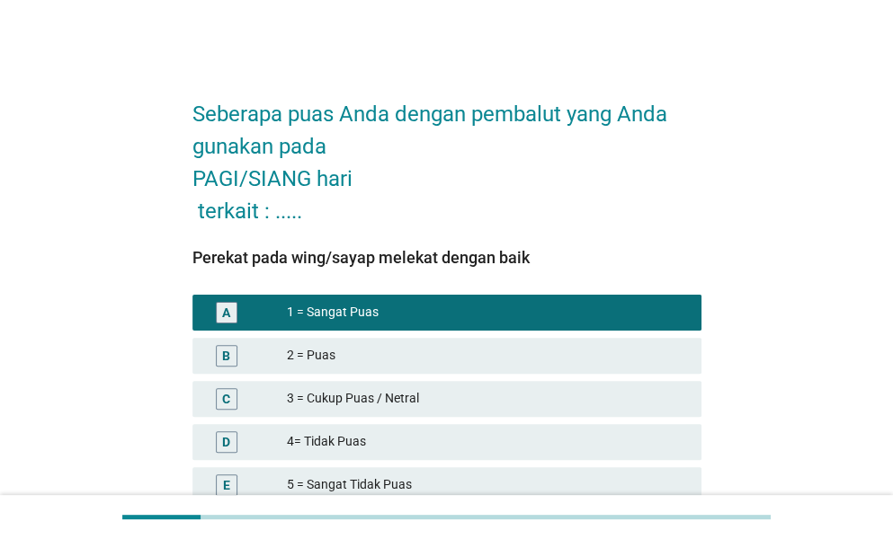
scroll to position [159, 0]
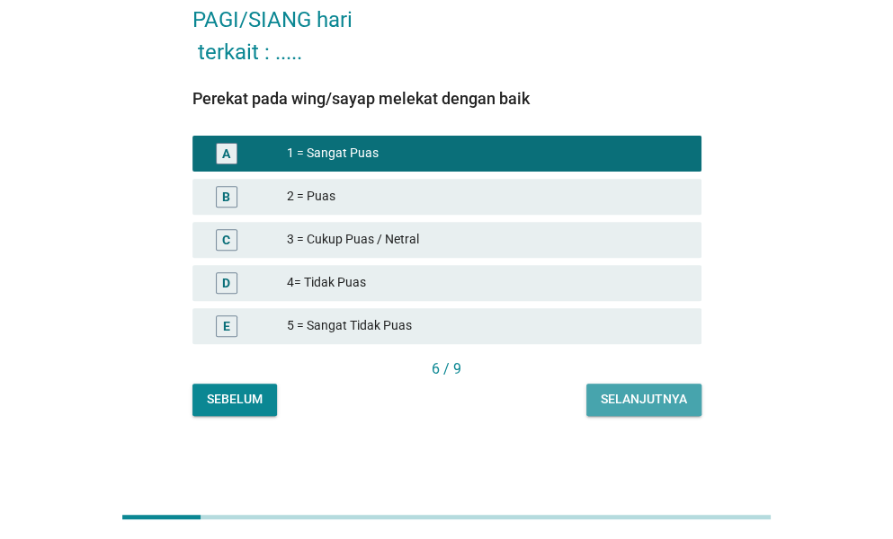
click at [651, 384] on button "Selanjutnya" at bounding box center [643, 400] width 115 height 32
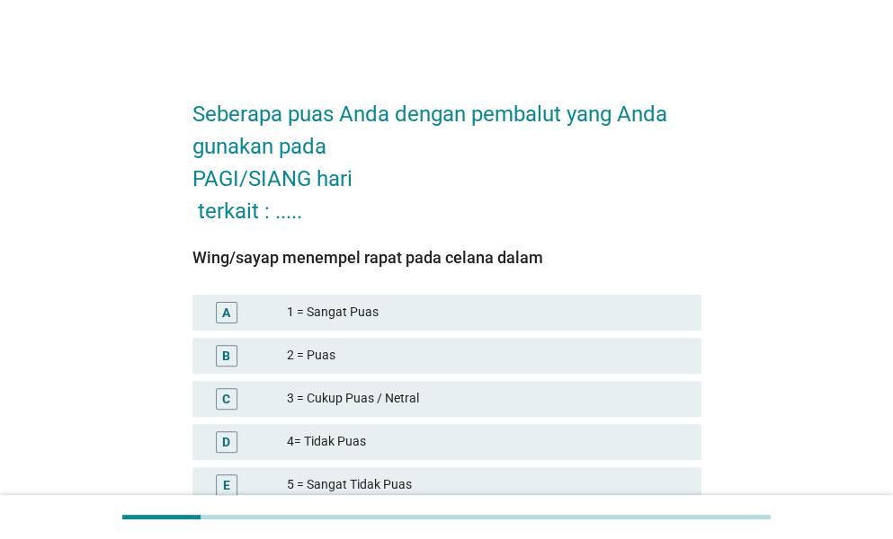
click at [566, 315] on div "1 = Sangat Puas" at bounding box center [487, 313] width 400 height 22
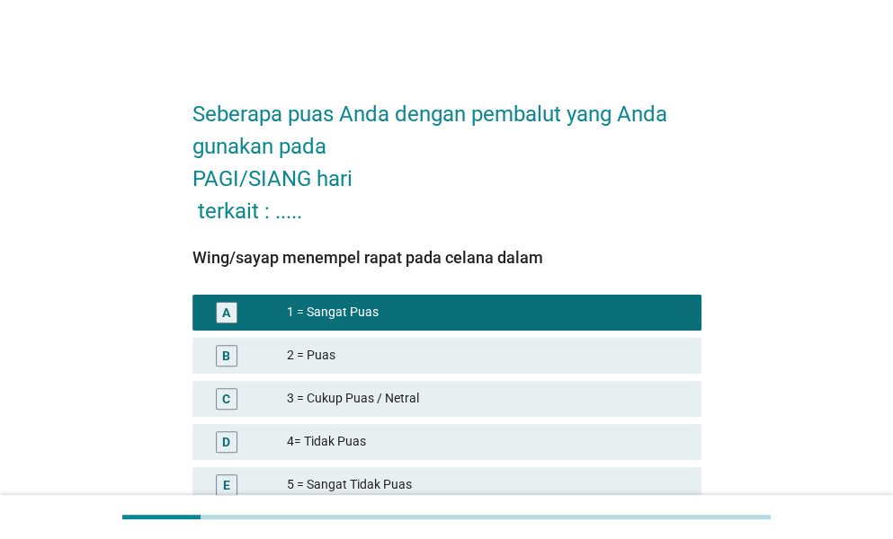
scroll to position [159, 0]
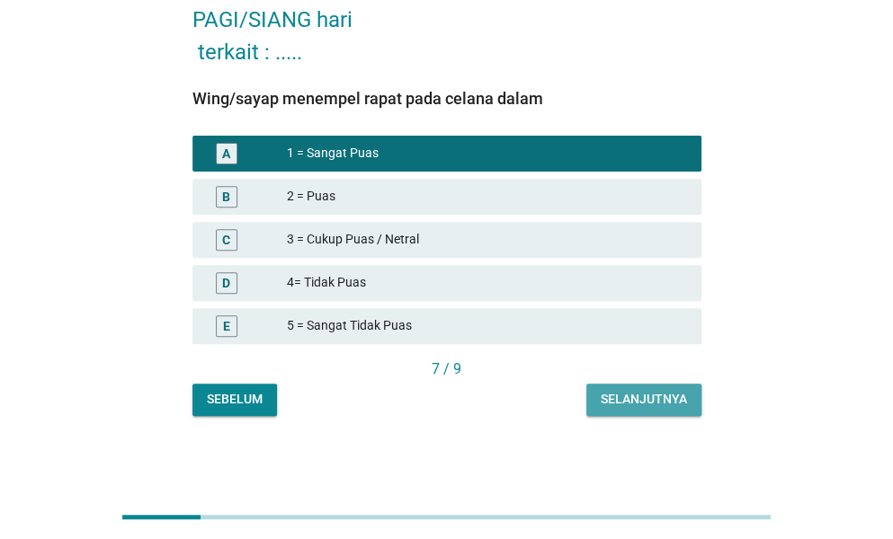
click at [643, 414] on button "Selanjutnya" at bounding box center [643, 400] width 115 height 32
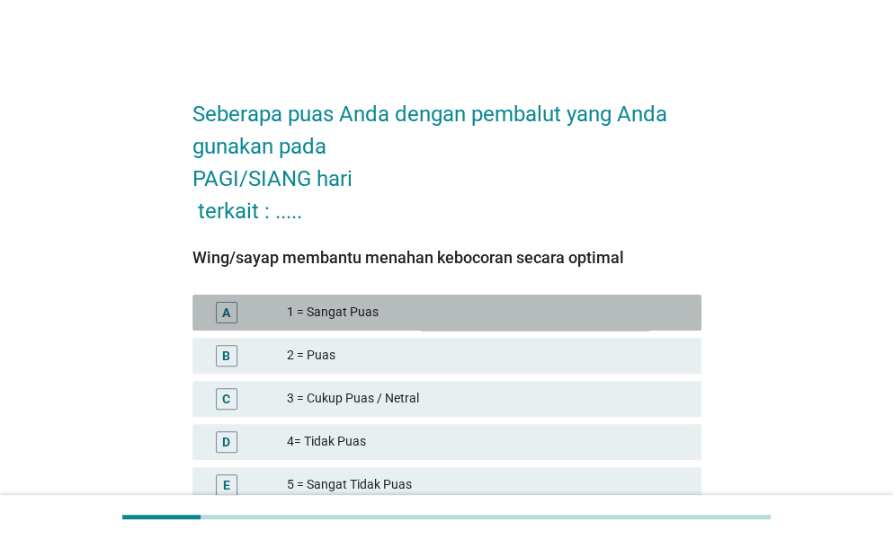
click at [570, 303] on div "1 = Sangat Puas" at bounding box center [487, 313] width 400 height 22
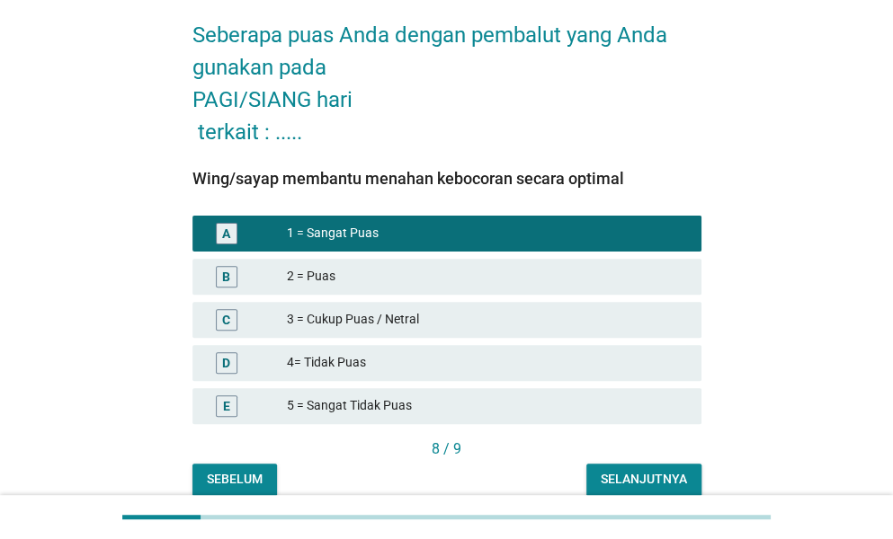
scroll to position [159, 0]
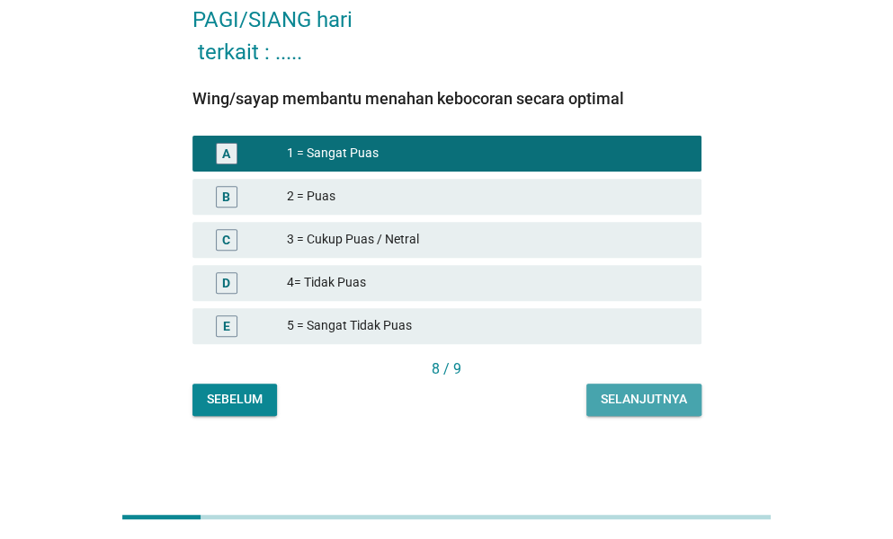
click at [674, 403] on div "Selanjutnya" at bounding box center [643, 399] width 86 height 19
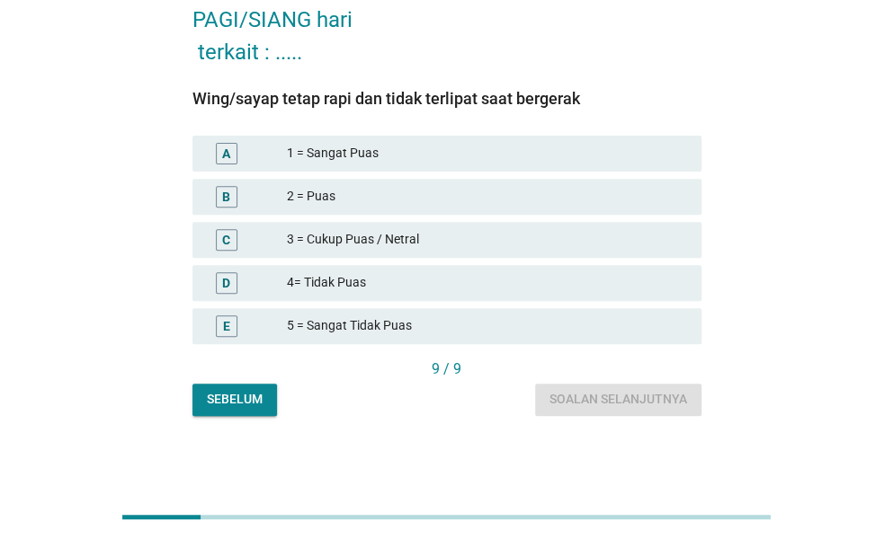
scroll to position [0, 0]
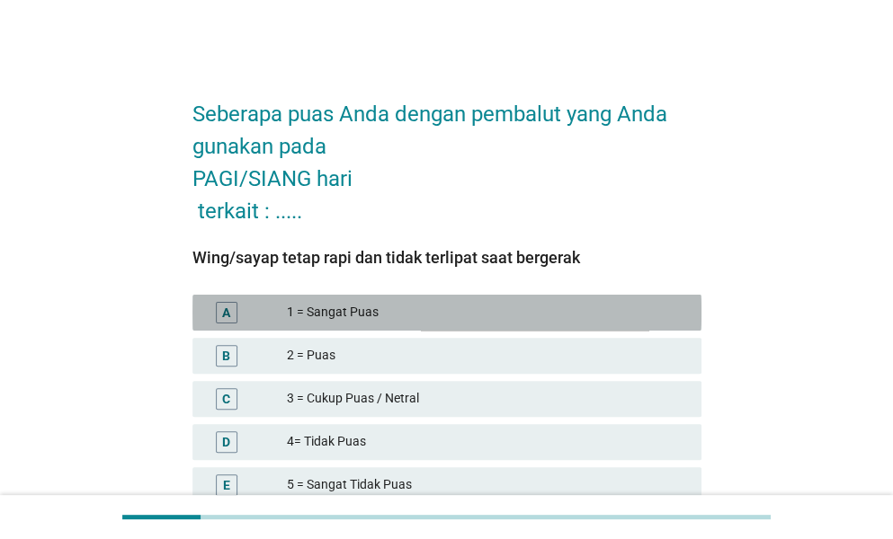
click at [524, 308] on div "1 = Sangat Puas" at bounding box center [487, 313] width 400 height 22
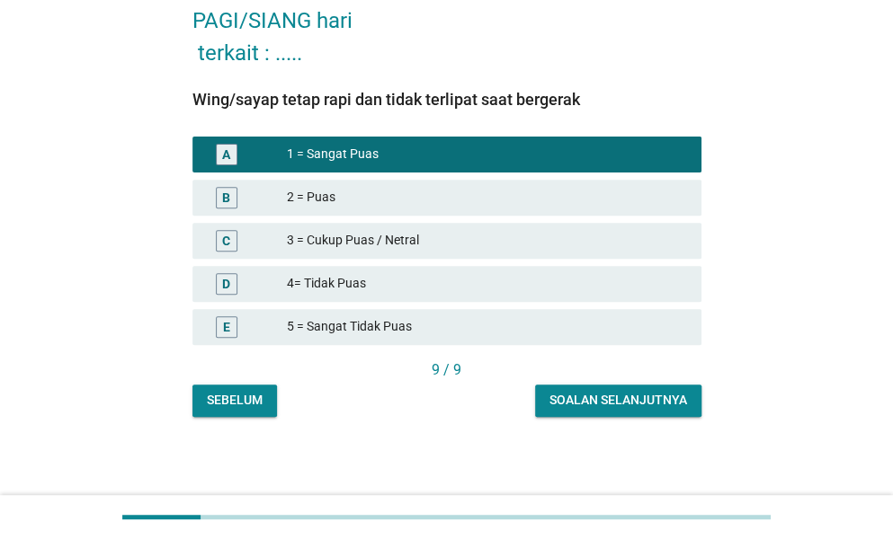
scroll to position [159, 0]
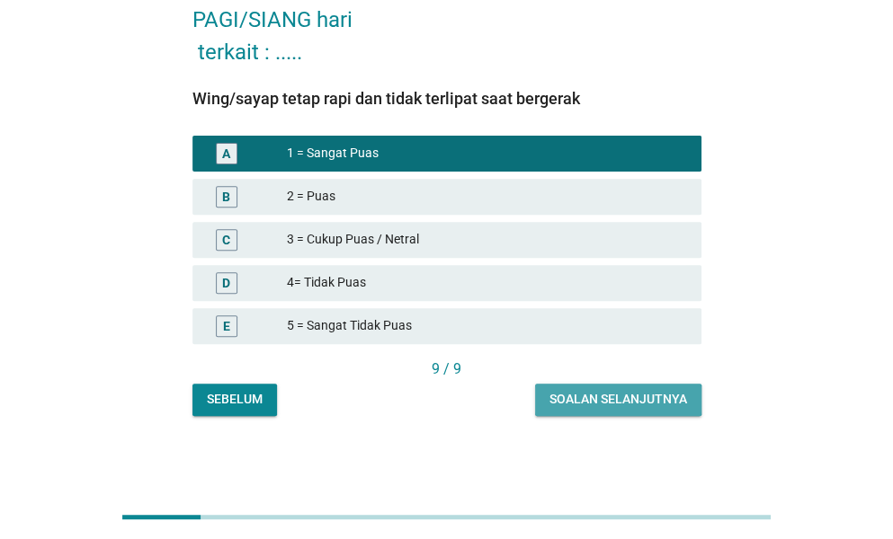
click at [663, 404] on div "Soalan selanjutnya" at bounding box center [618, 399] width 138 height 19
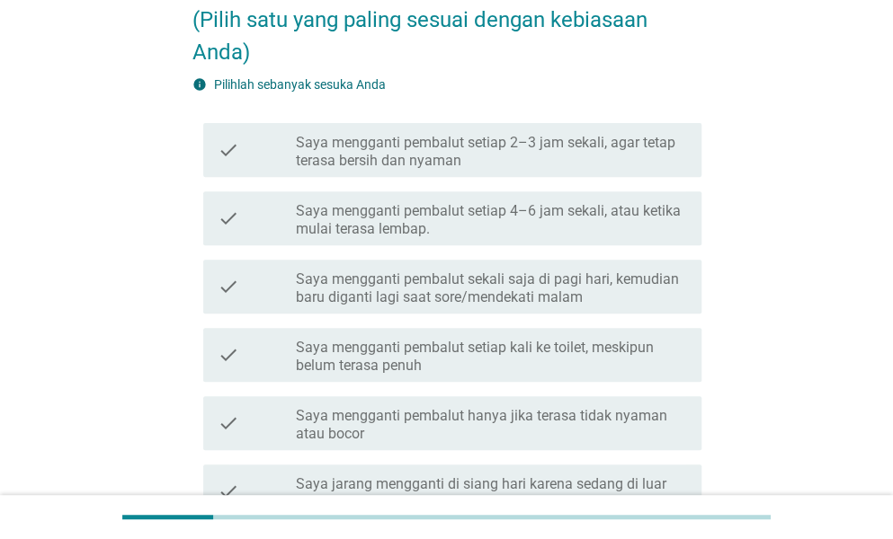
scroll to position [0, 0]
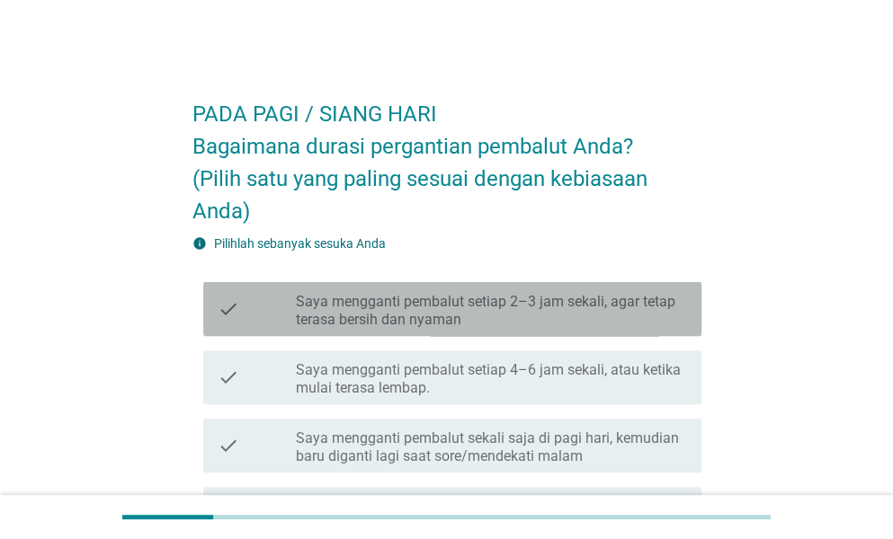
click at [587, 314] on label "Saya mengganti pembalut setiap 2–3 jam sekali, agar tetap terasa bersih dan nya…" at bounding box center [491, 311] width 391 height 36
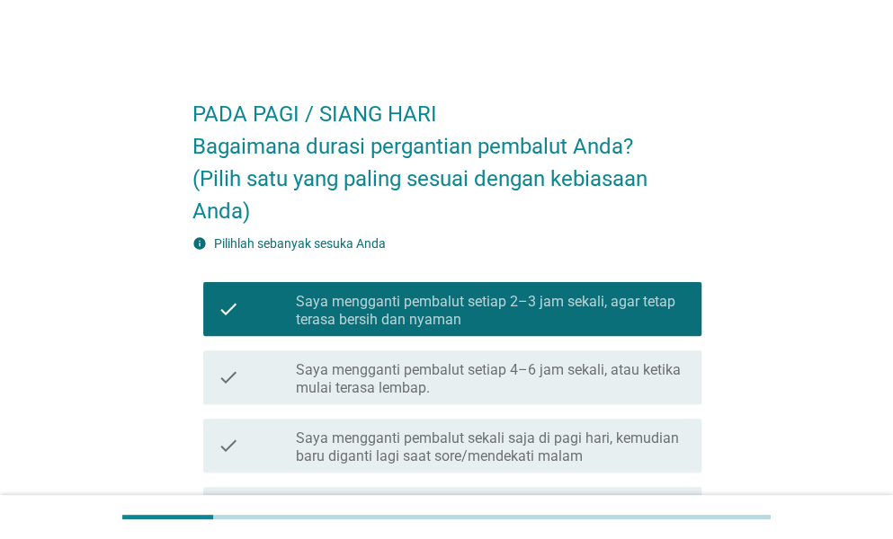
scroll to position [398, 0]
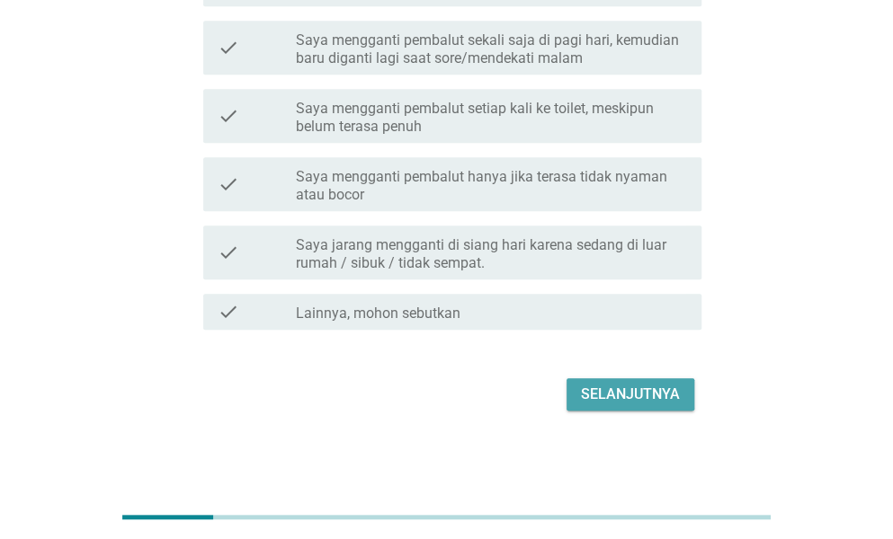
click at [692, 384] on button "Selanjutnya" at bounding box center [630, 394] width 128 height 32
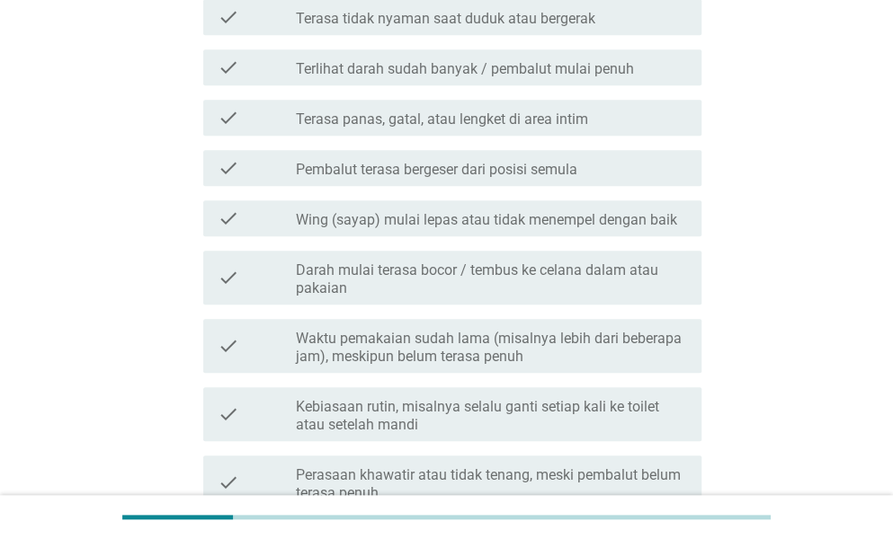
scroll to position [0, 0]
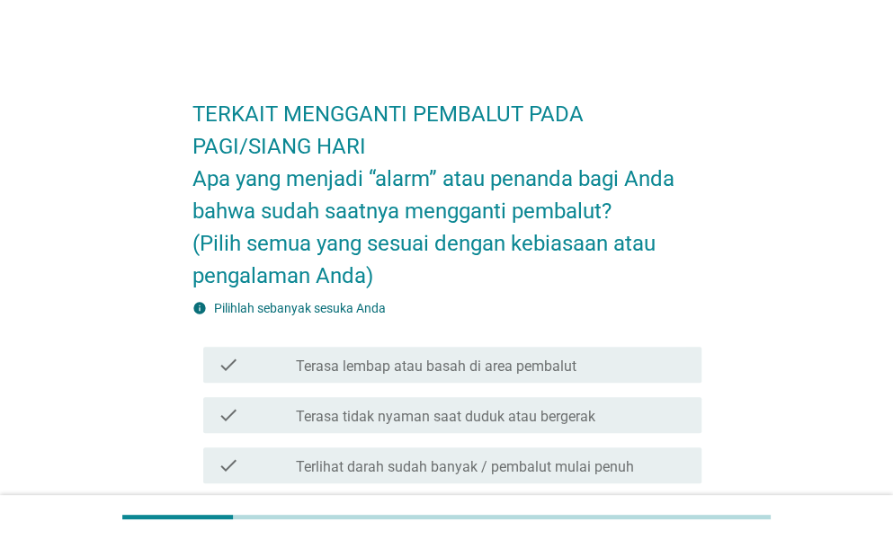
click at [459, 373] on label "Terasa lembap atau basah di area pembalut" at bounding box center [436, 367] width 280 height 18
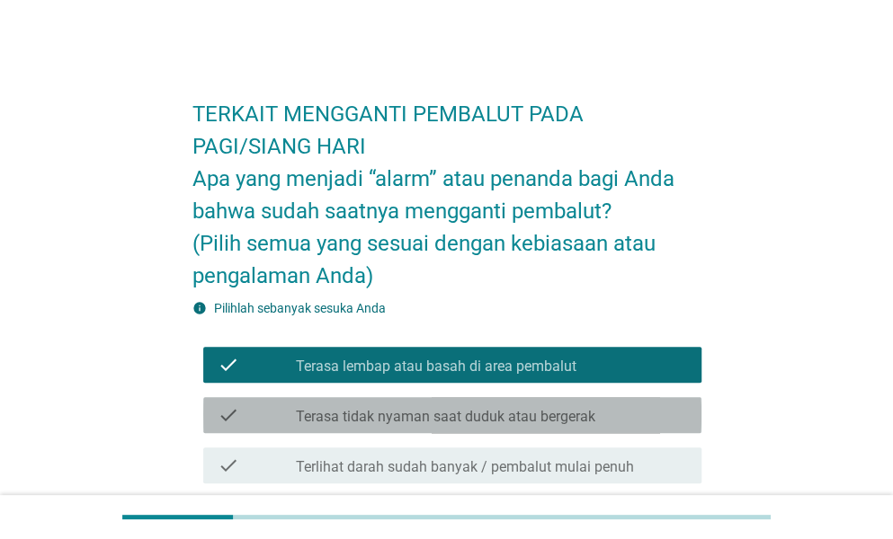
click at [495, 426] on div "check check_box_outline_blank Terasa tidak nyaman saat duduk atau bergerak" at bounding box center [452, 415] width 498 height 36
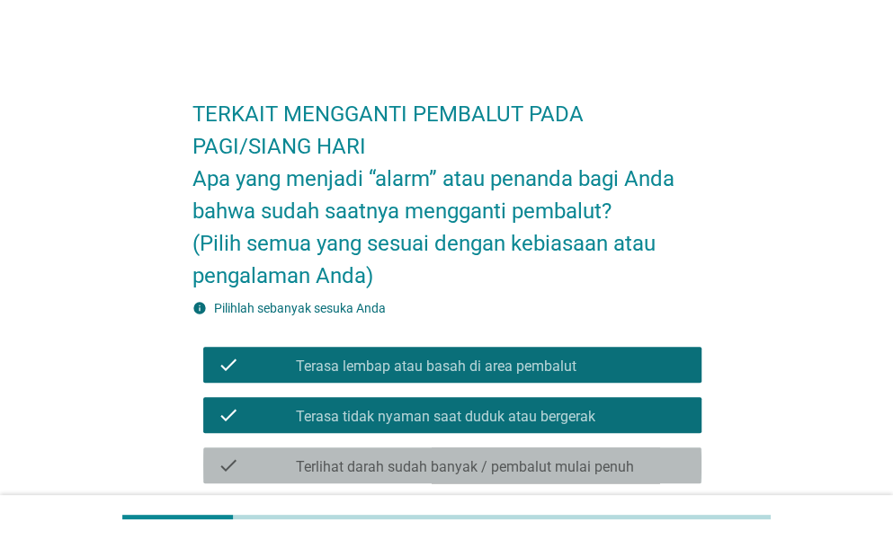
click at [482, 458] on label "Terlihat darah sudah banyak / pembalut mulai penuh" at bounding box center [465, 467] width 338 height 18
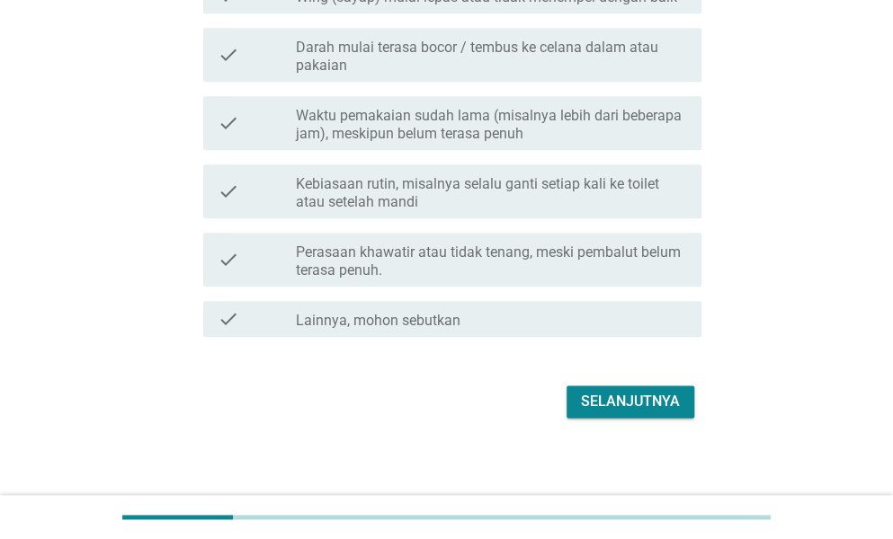
scroll to position [628, 0]
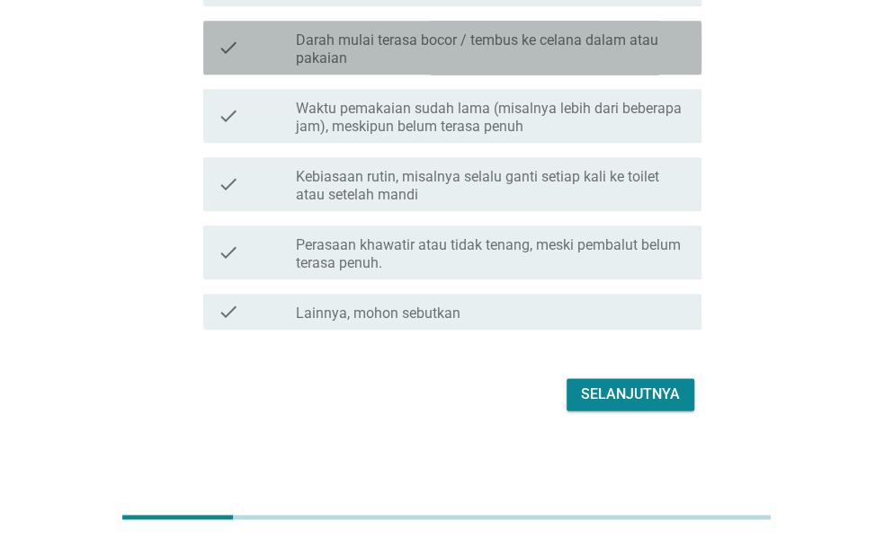
click at [482, 57] on label "Darah mulai terasa bocor / tembus ke celana dalam atau pakaian" at bounding box center [491, 49] width 391 height 36
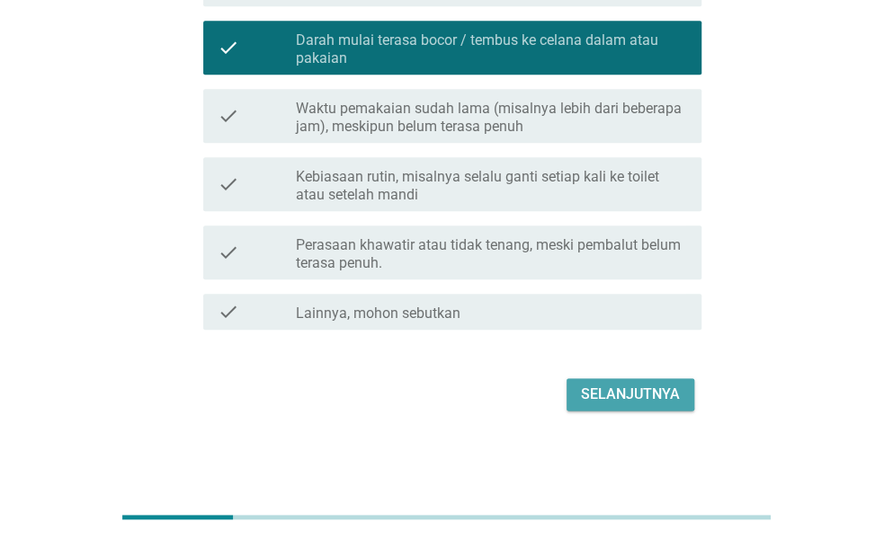
click at [659, 378] on button "Selanjutnya" at bounding box center [630, 394] width 128 height 32
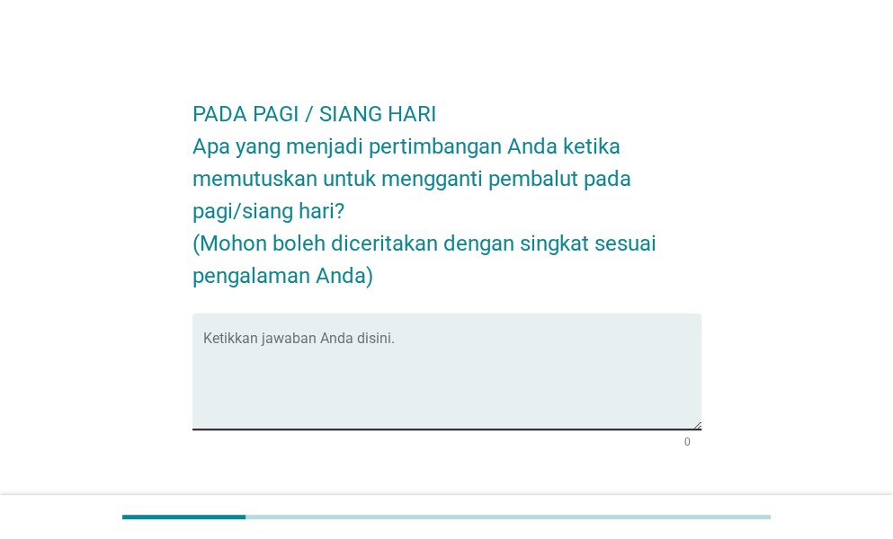
click at [388, 314] on div "Ketikkan jawaban Anda disini." at bounding box center [452, 372] width 498 height 116
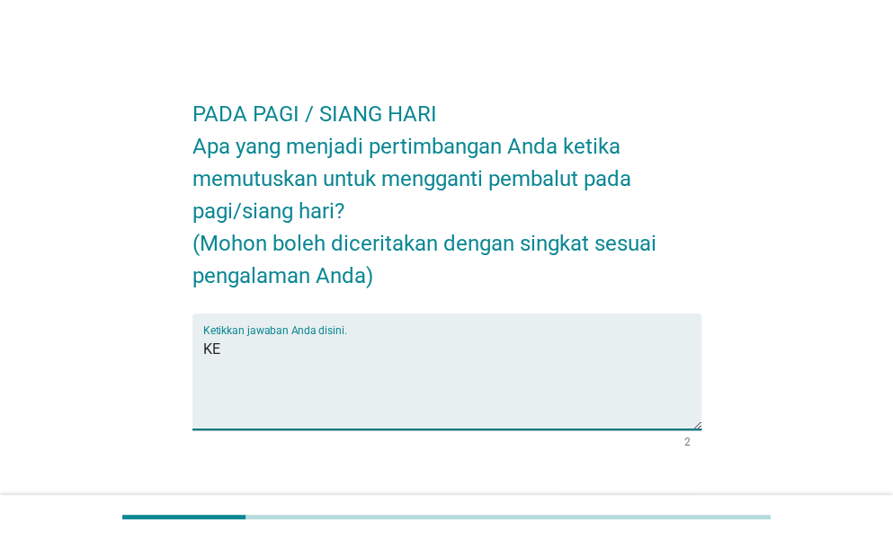
type textarea "K"
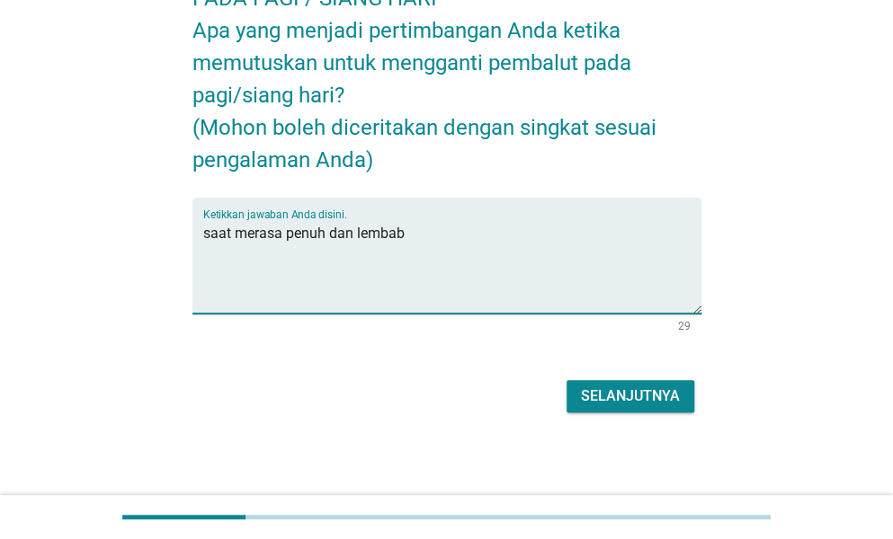
scroll to position [118, 0]
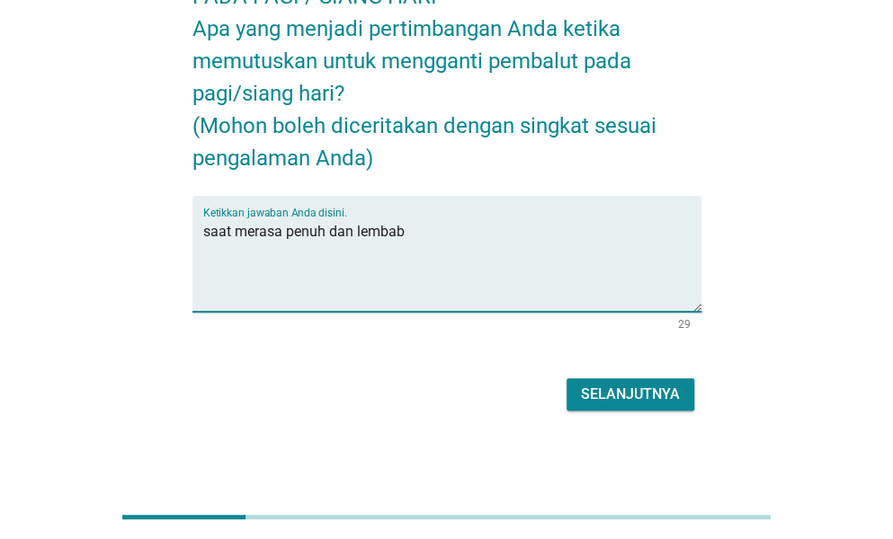
type textarea "saat merasa penuh dan lembab"
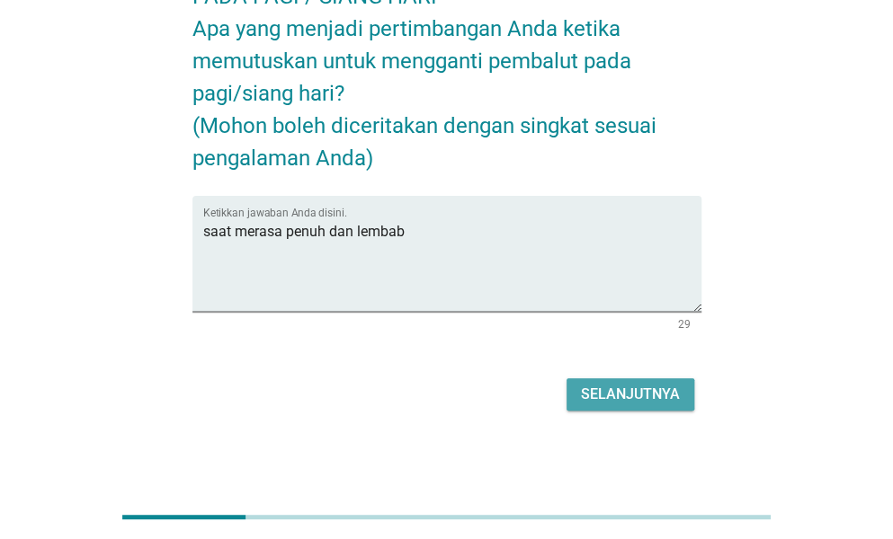
click at [600, 391] on div "Selanjutnya" at bounding box center [630, 395] width 99 height 22
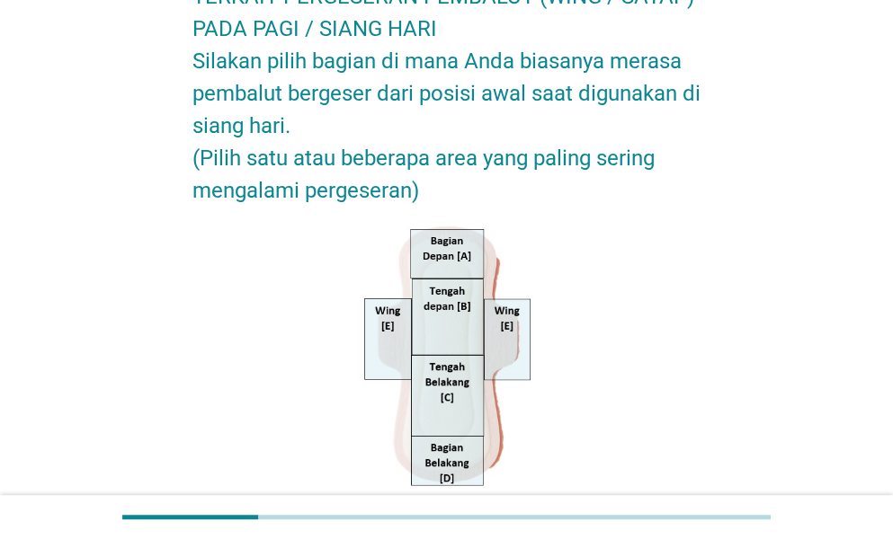
scroll to position [0, 0]
